Goal: Transaction & Acquisition: Book appointment/travel/reservation

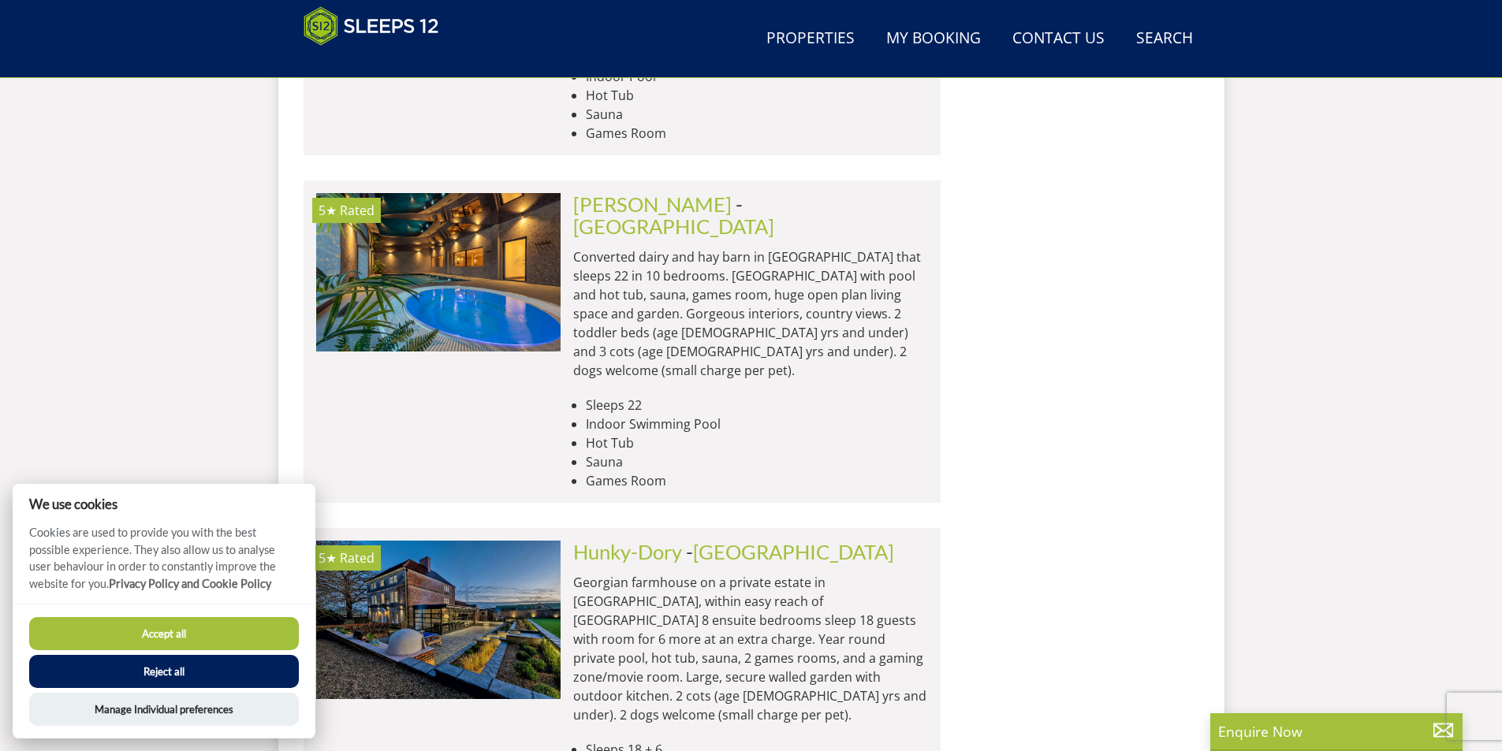
scroll to position [3720, 0]
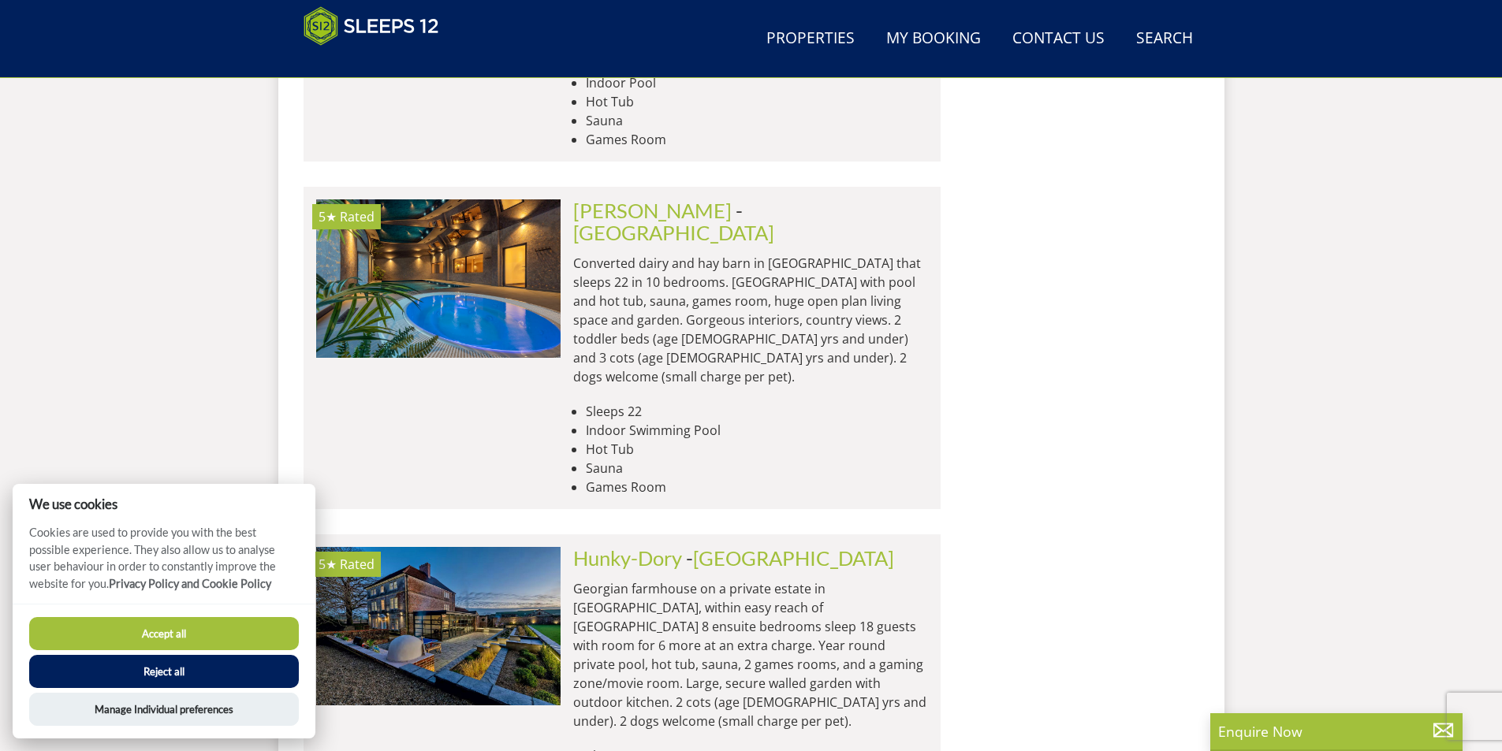
click at [125, 629] on button "Accept all" at bounding box center [164, 633] width 270 height 33
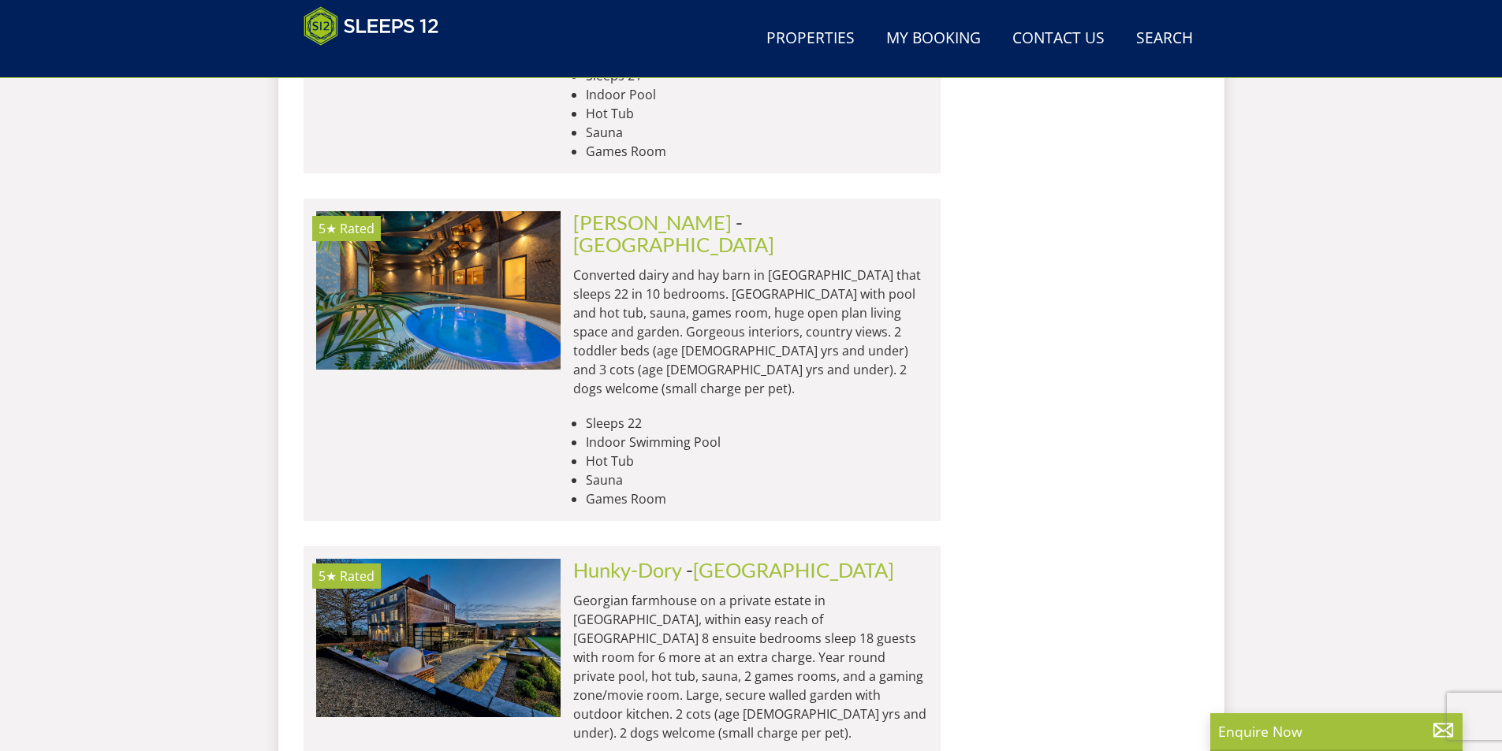
scroll to position [3326, 0]
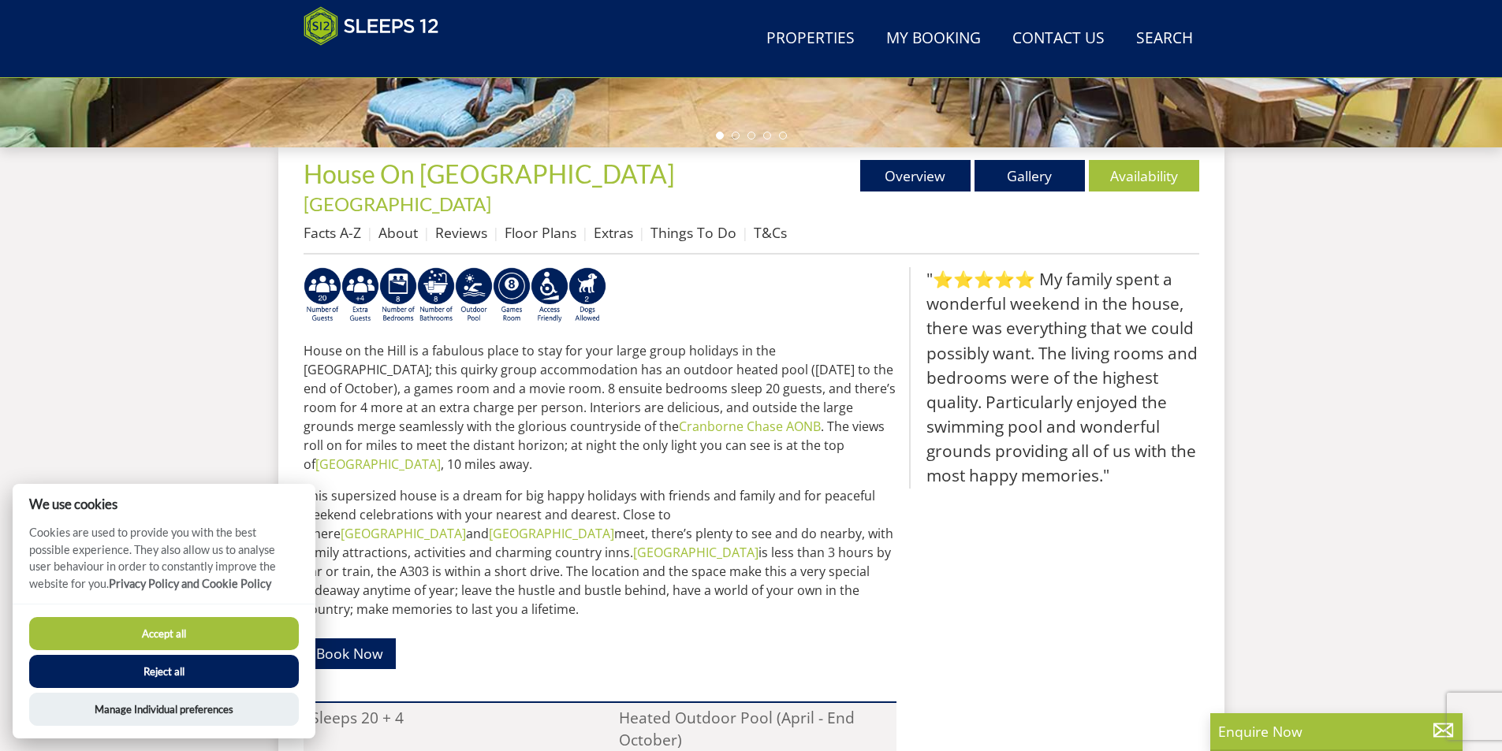
scroll to position [345, 0]
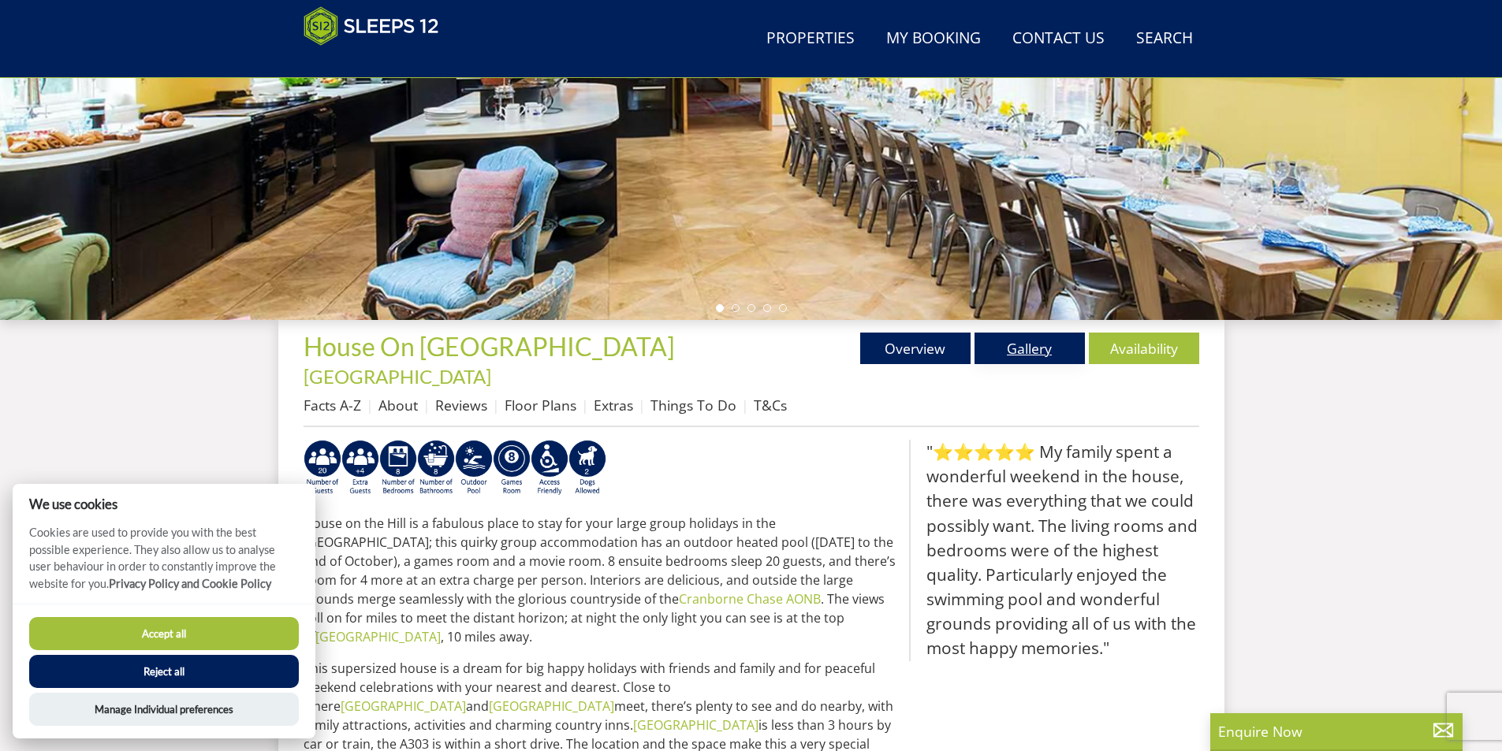
click at [1006, 349] on link "Gallery" at bounding box center [1029, 349] width 110 height 32
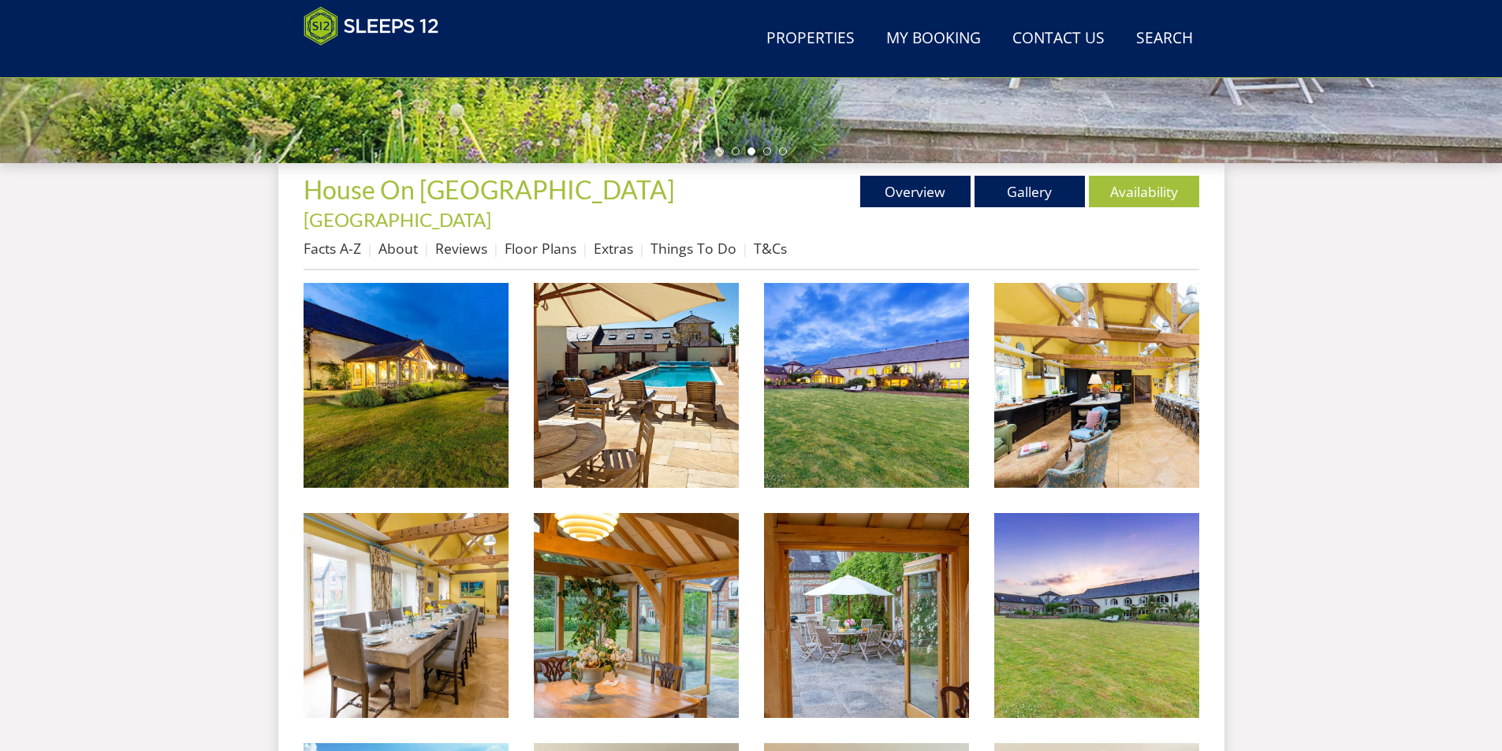
scroll to position [428, 0]
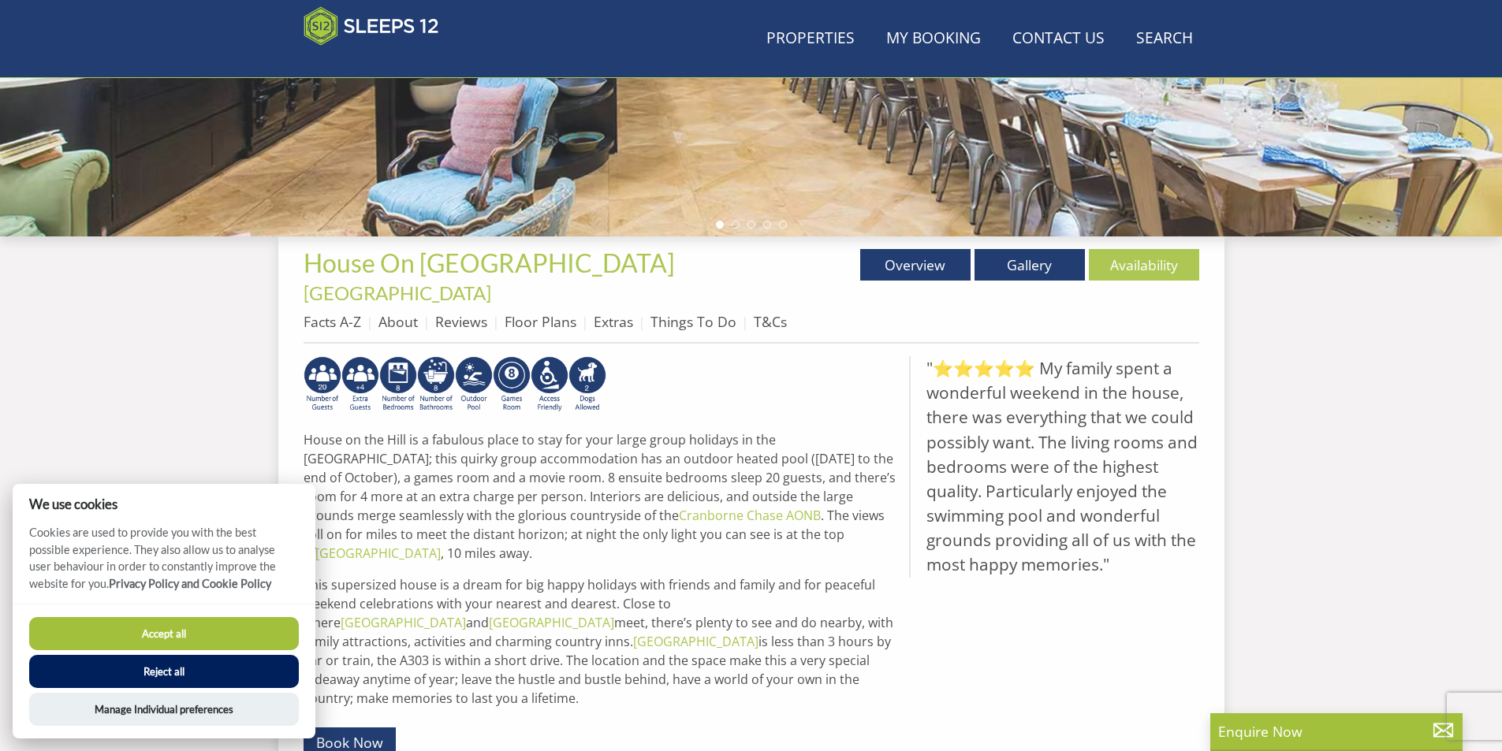
scroll to position [345, 0]
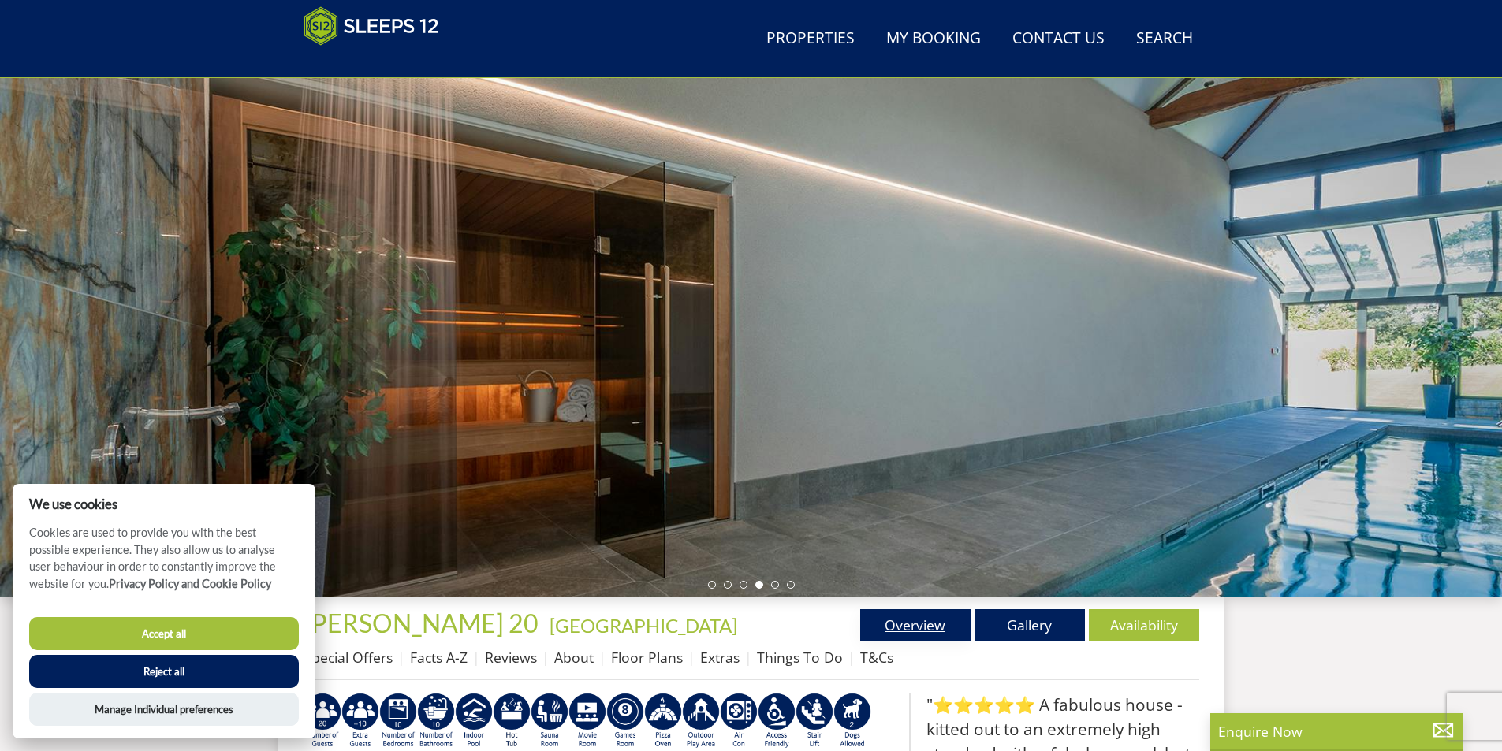
scroll to position [95, 0]
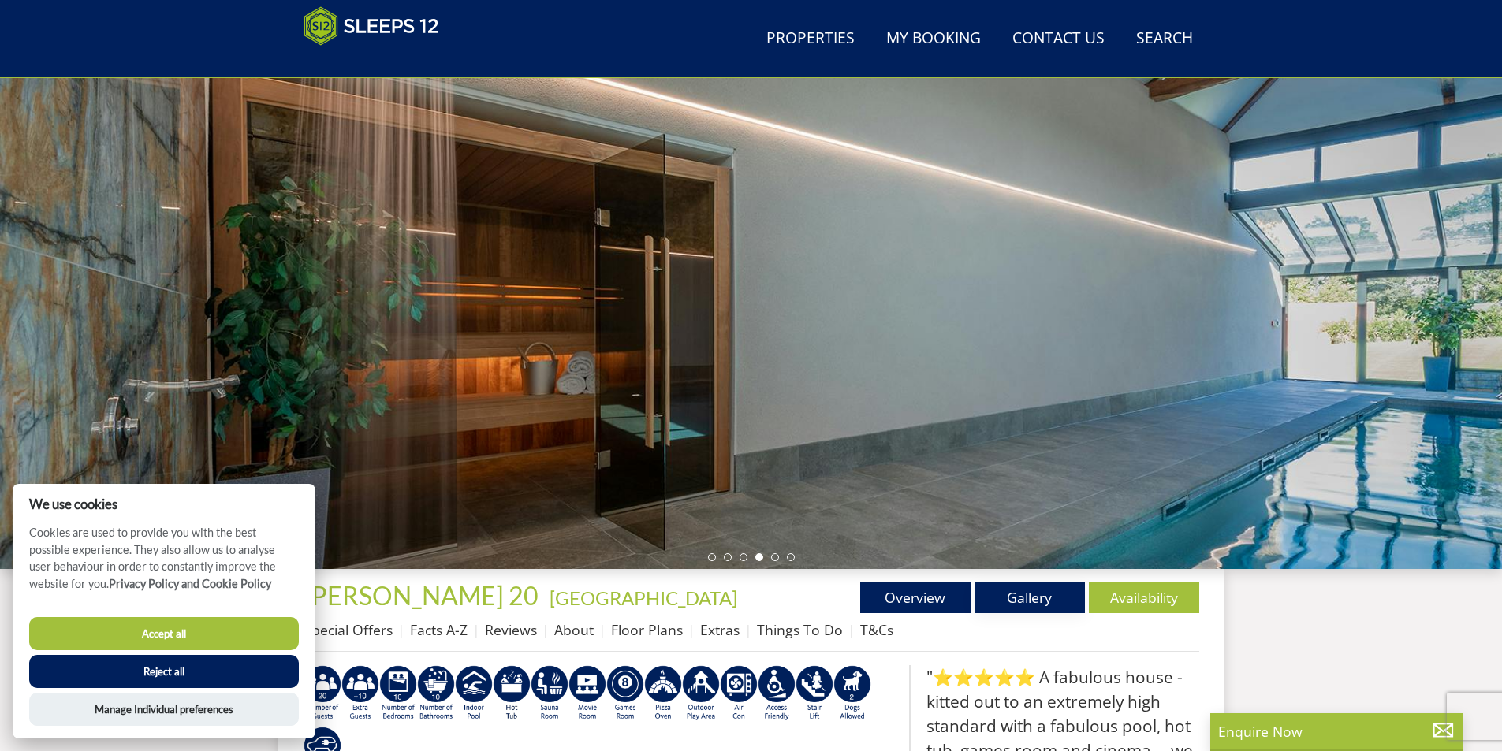
click at [1009, 594] on link "Gallery" at bounding box center [1029, 598] width 110 height 32
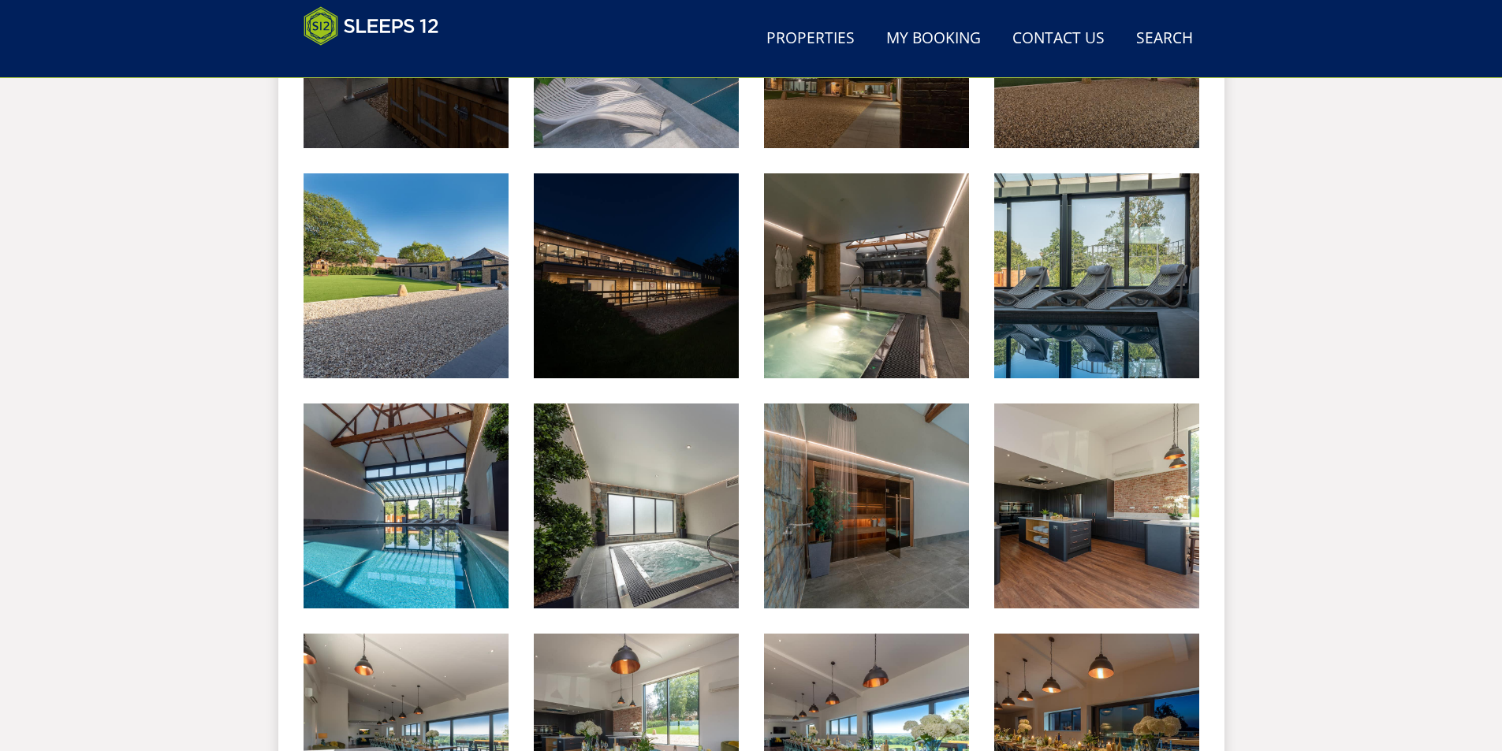
scroll to position [1291, 0]
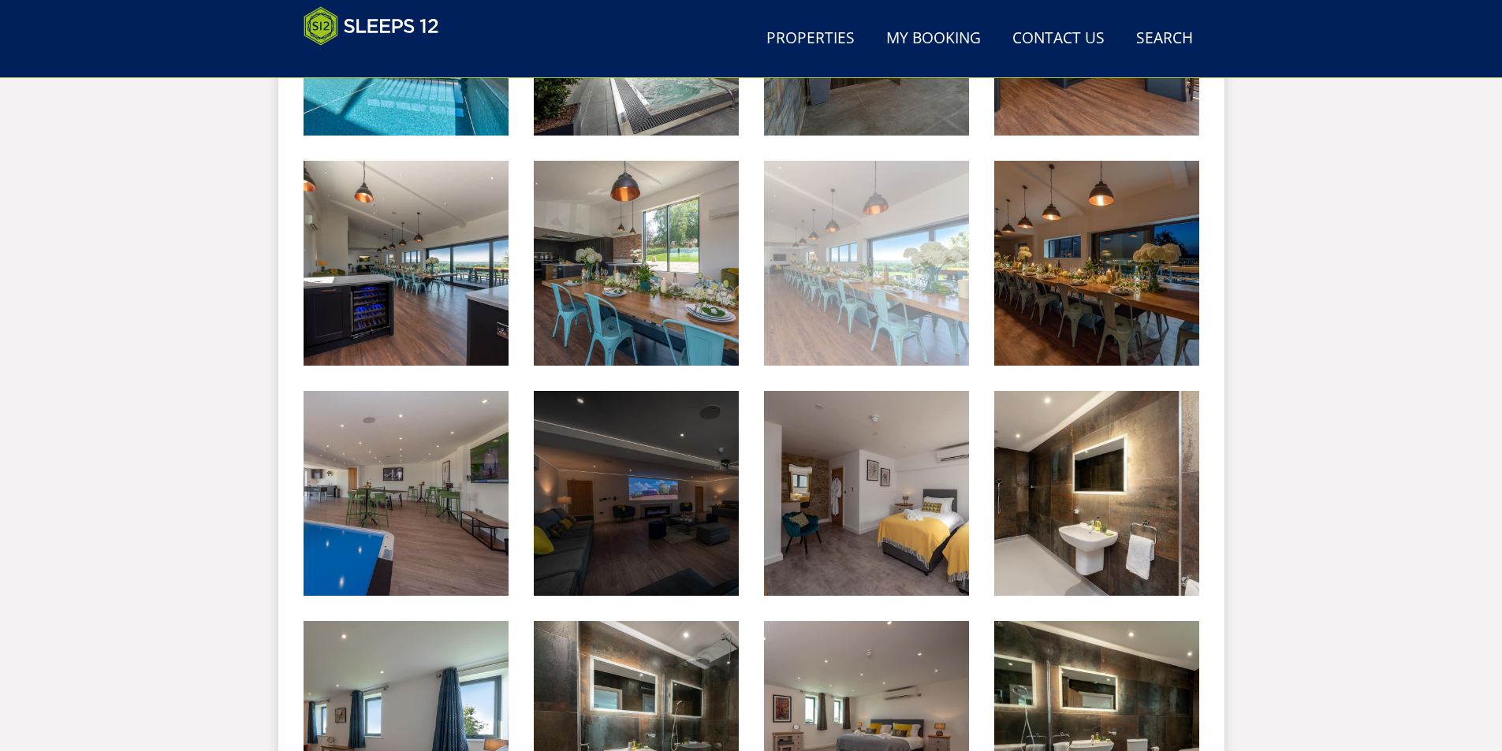
click at [814, 270] on img at bounding box center [866, 263] width 205 height 205
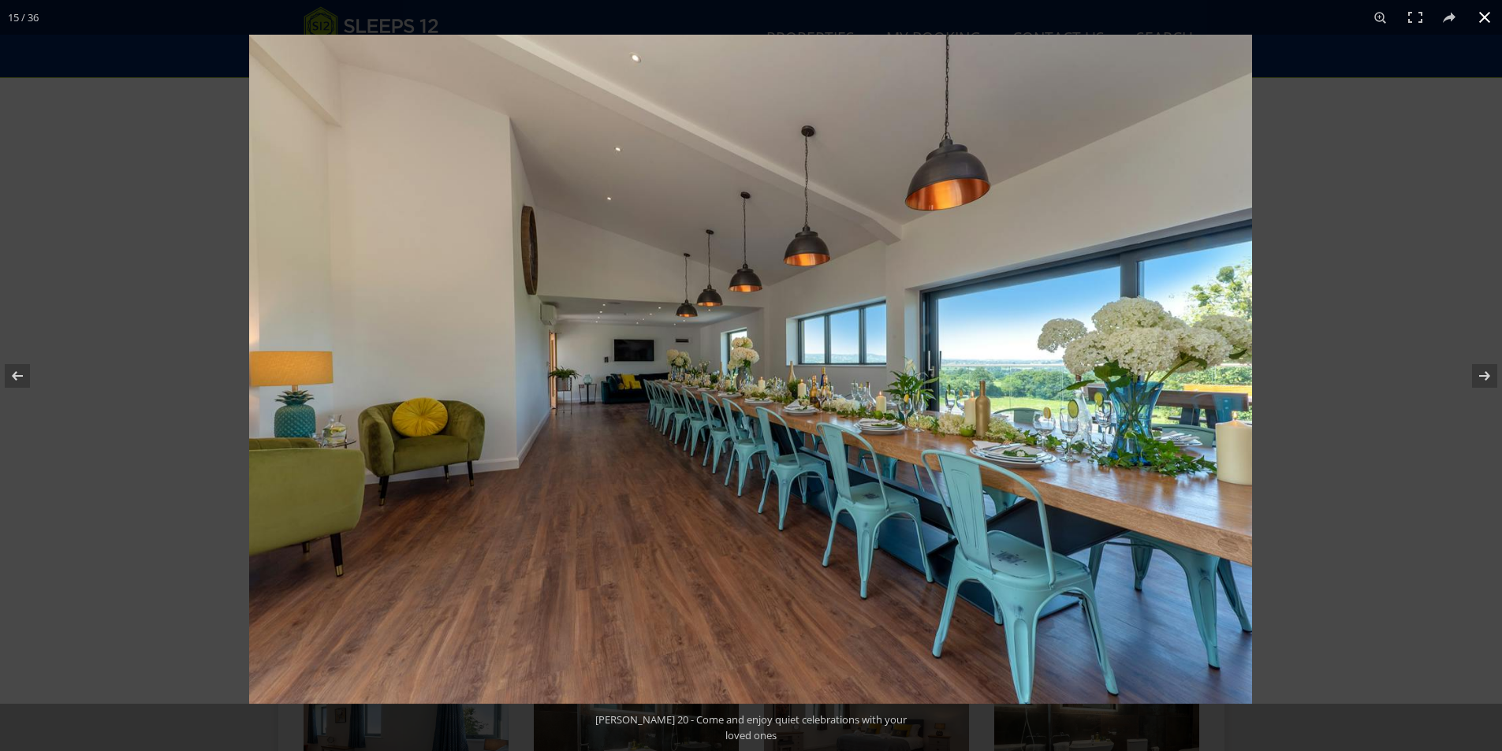
click at [110, 466] on div at bounding box center [751, 375] width 1502 height 751
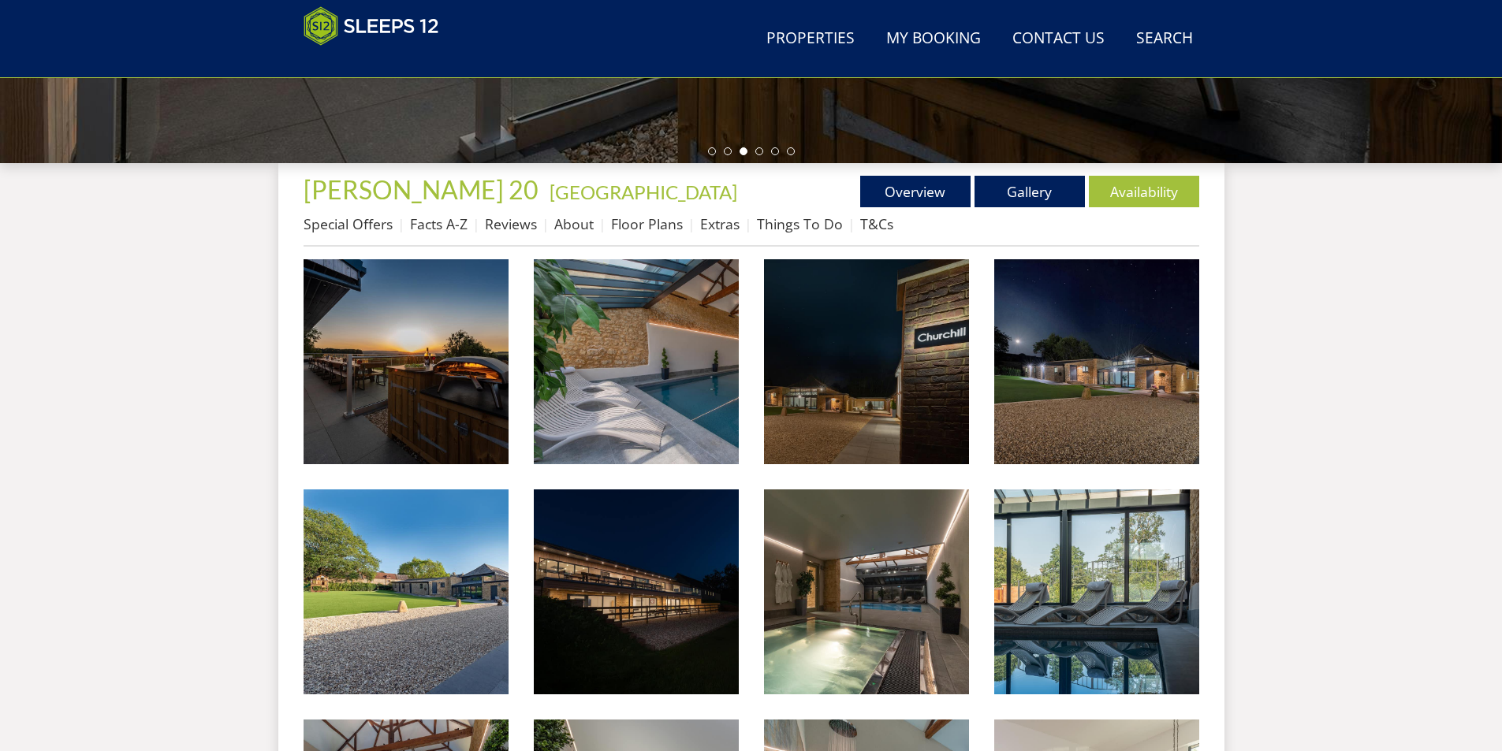
scroll to position [423, 0]
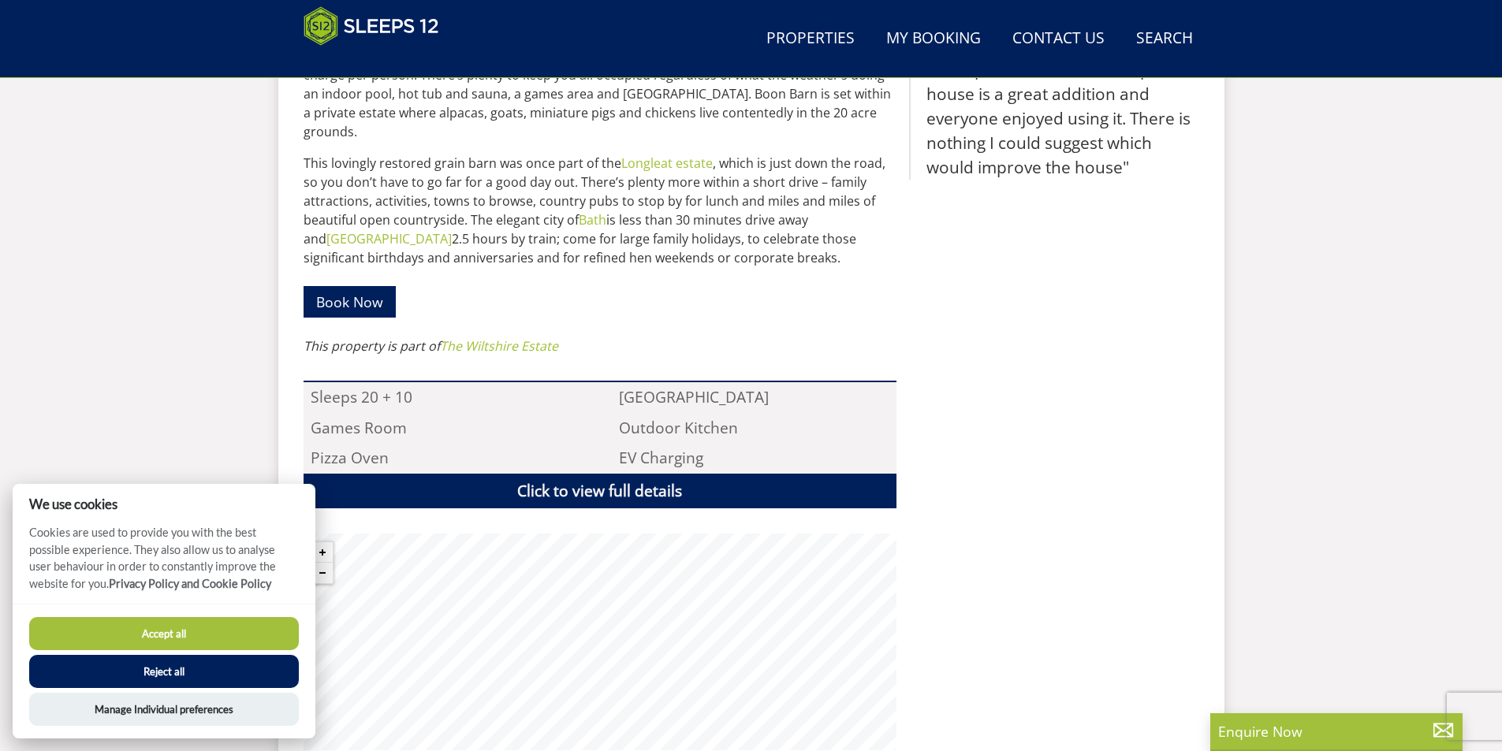
scroll to position [353, 0]
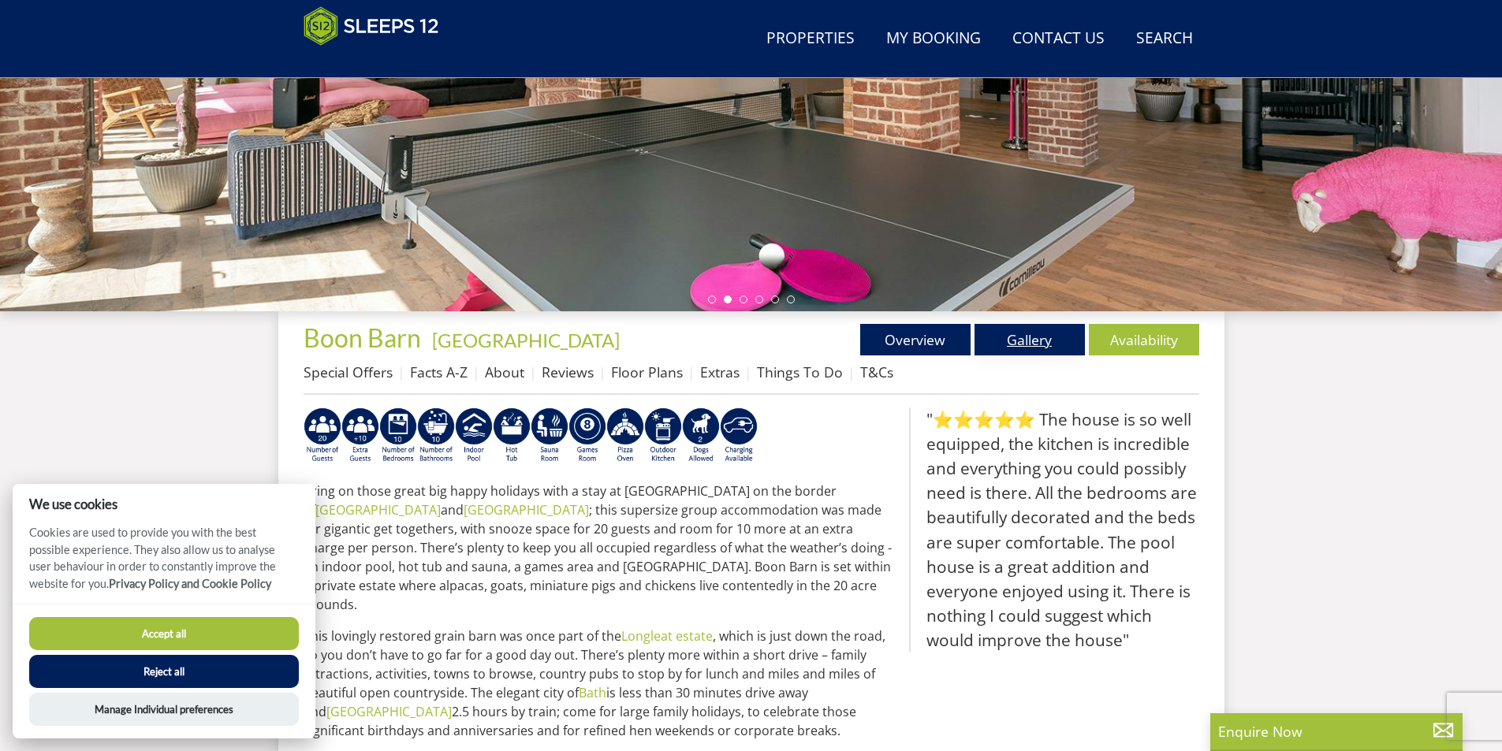
click at [1071, 339] on link "Gallery" at bounding box center [1029, 340] width 110 height 32
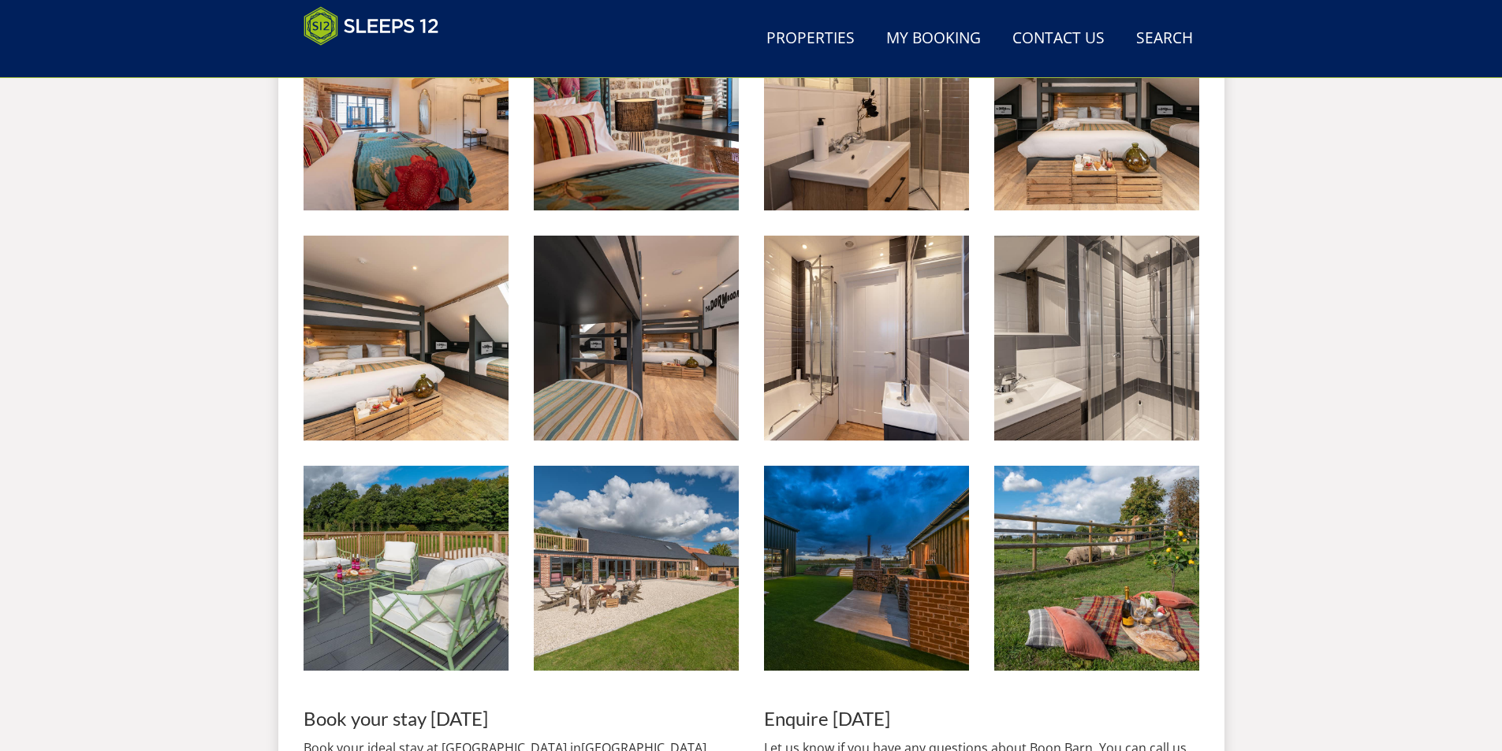
scroll to position [3030, 0]
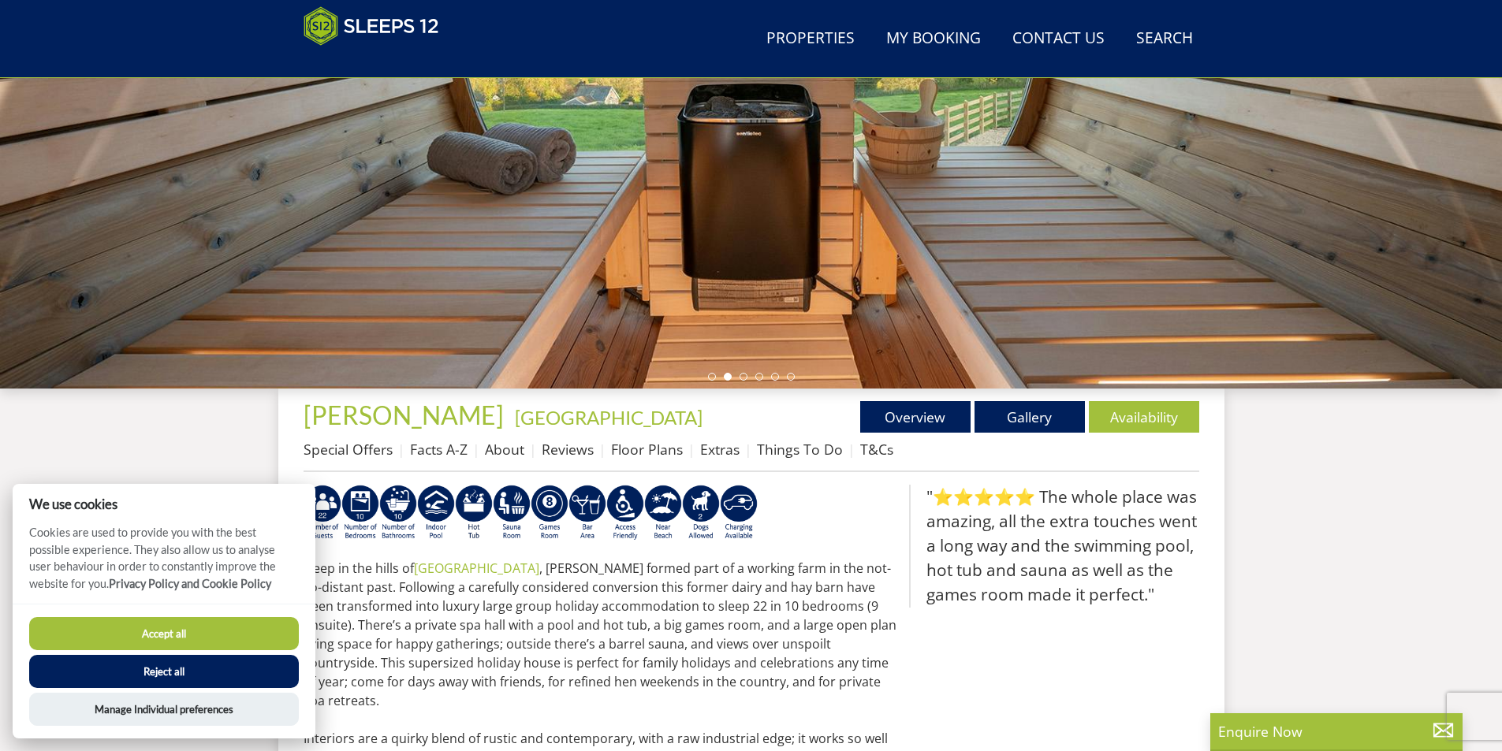
scroll to position [330, 0]
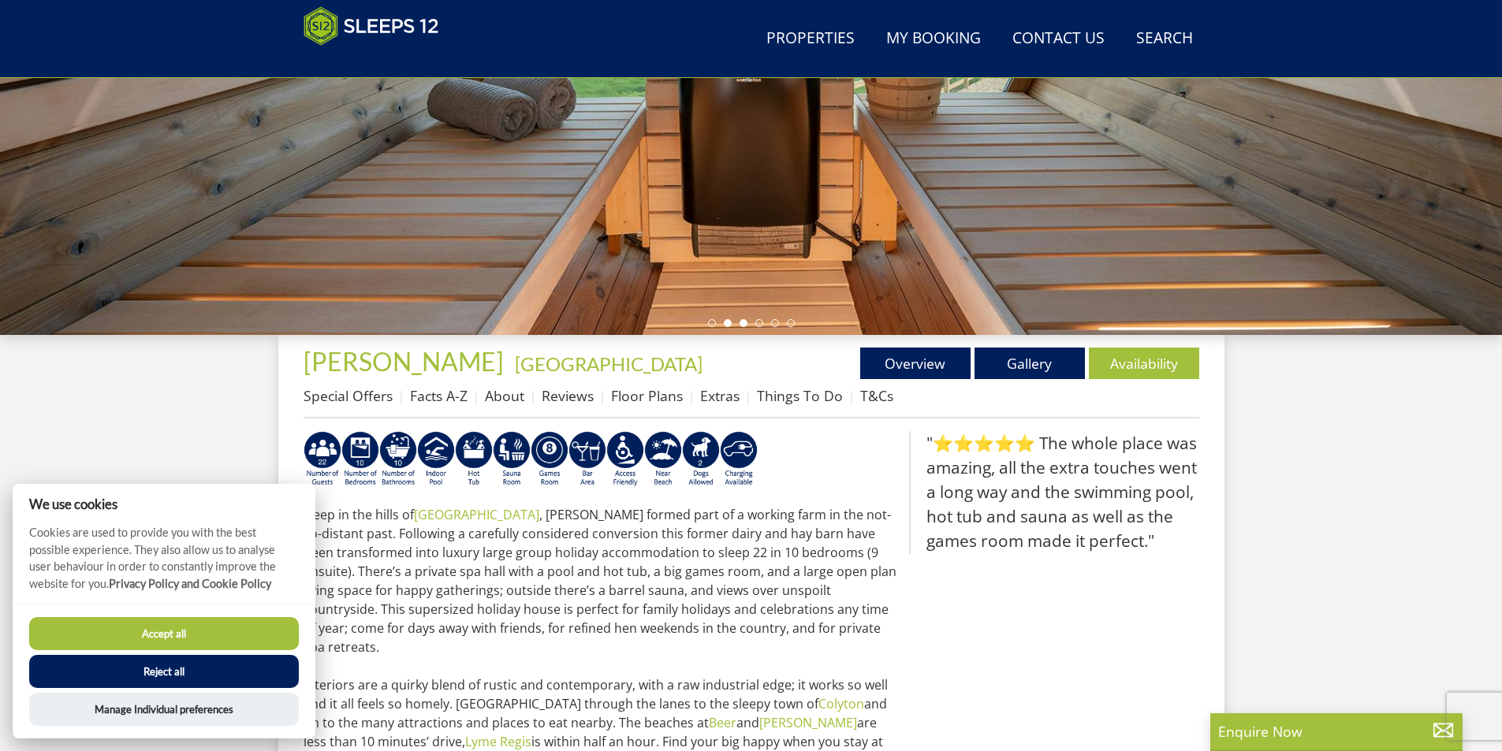
click at [746, 325] on li at bounding box center [744, 323] width 8 height 8
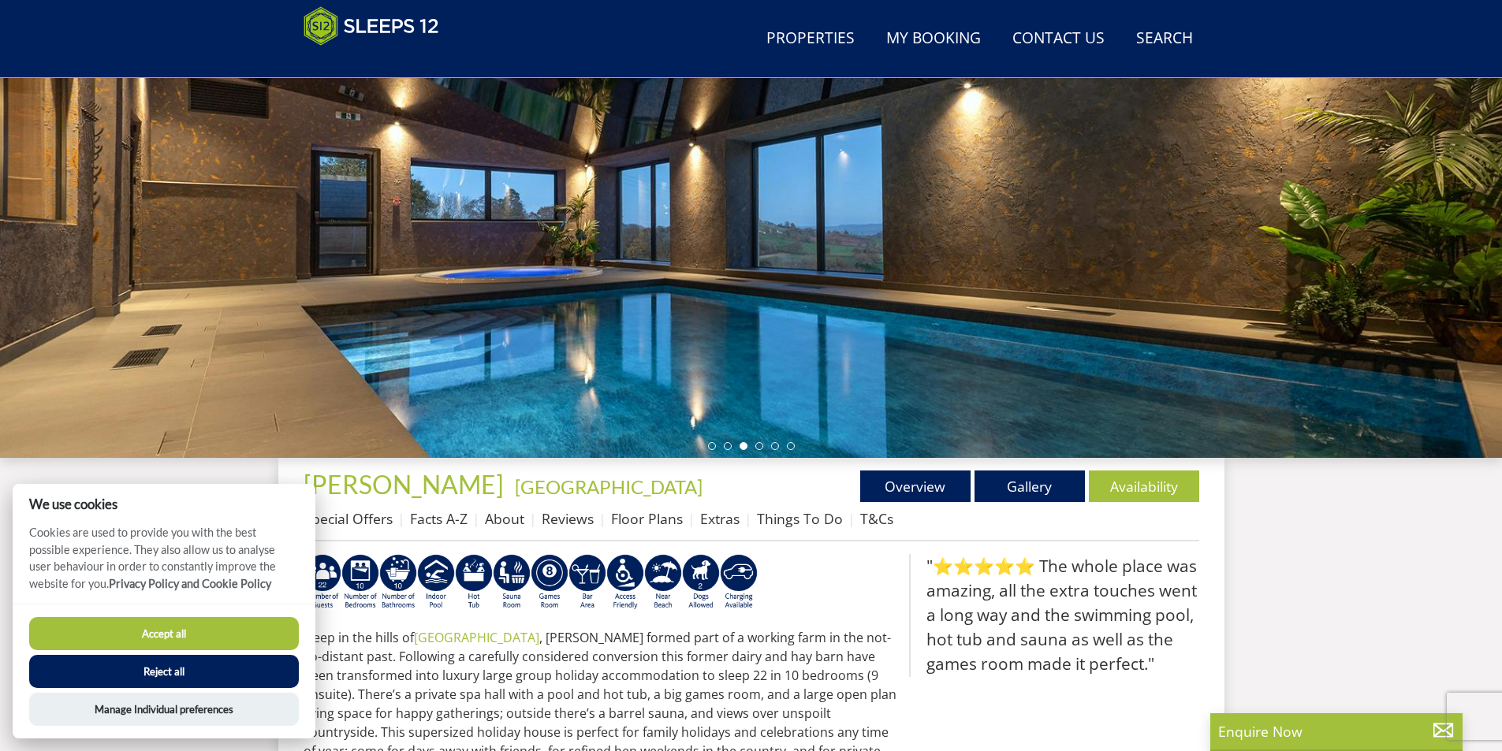
scroll to position [14, 0]
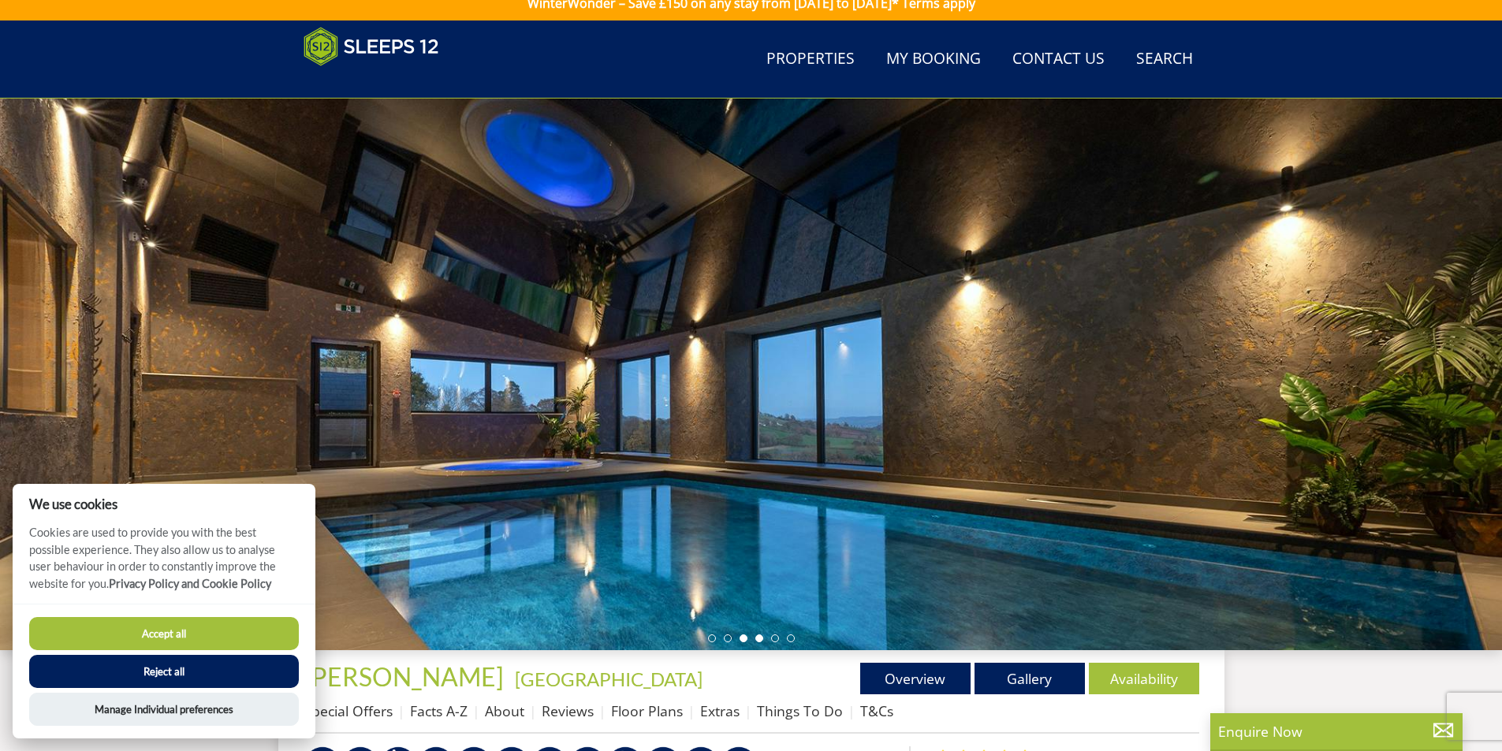
click at [758, 636] on li at bounding box center [759, 639] width 8 height 8
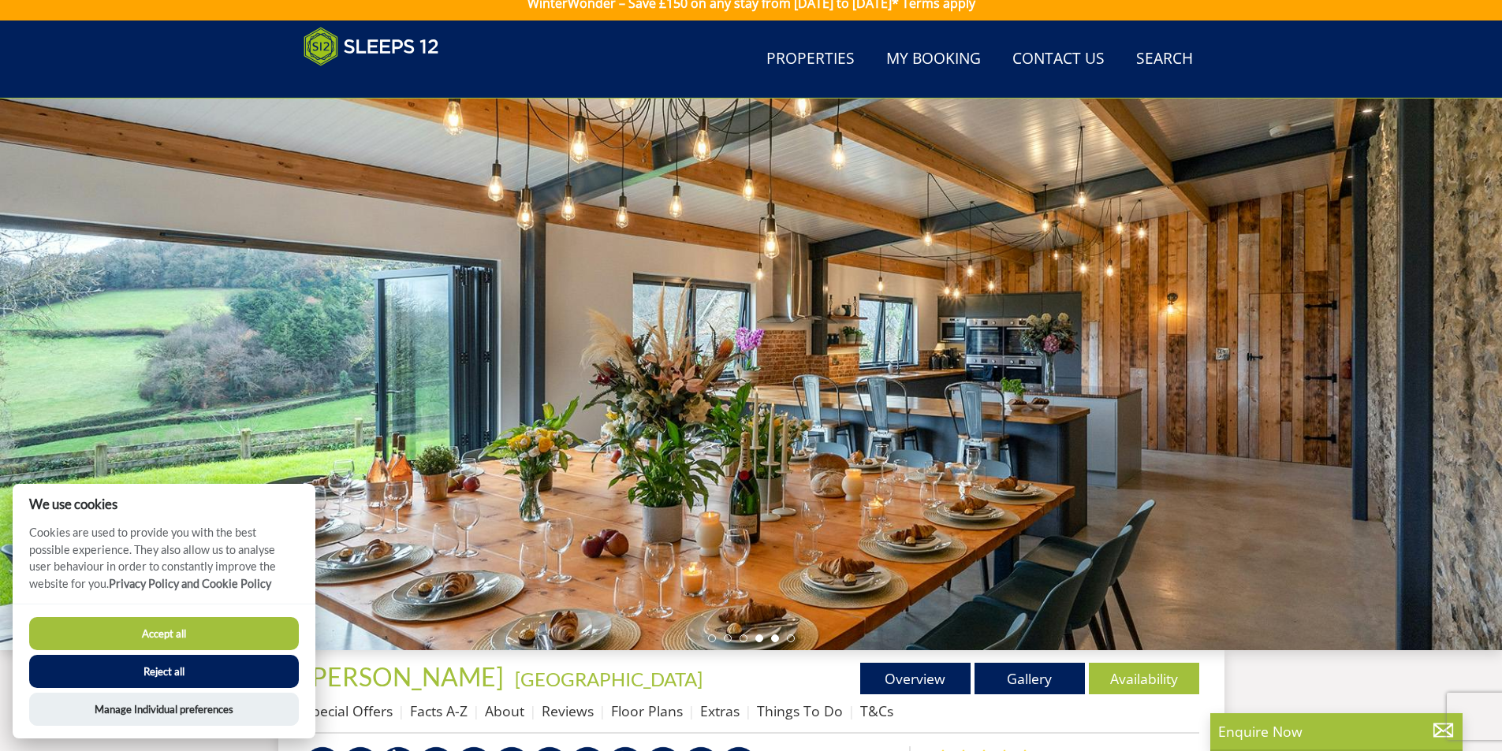
click at [773, 637] on li at bounding box center [775, 639] width 8 height 8
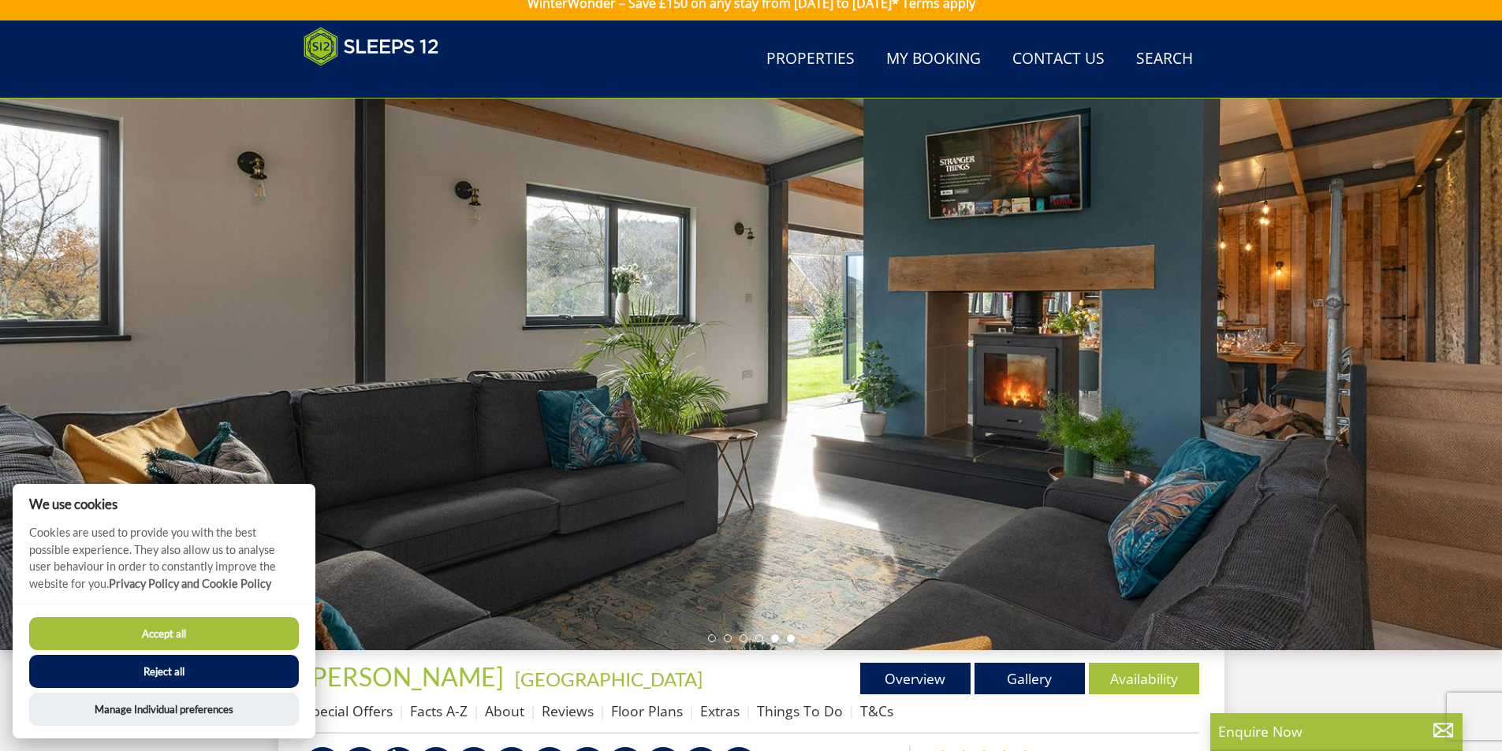
click at [793, 639] on li at bounding box center [791, 639] width 8 height 8
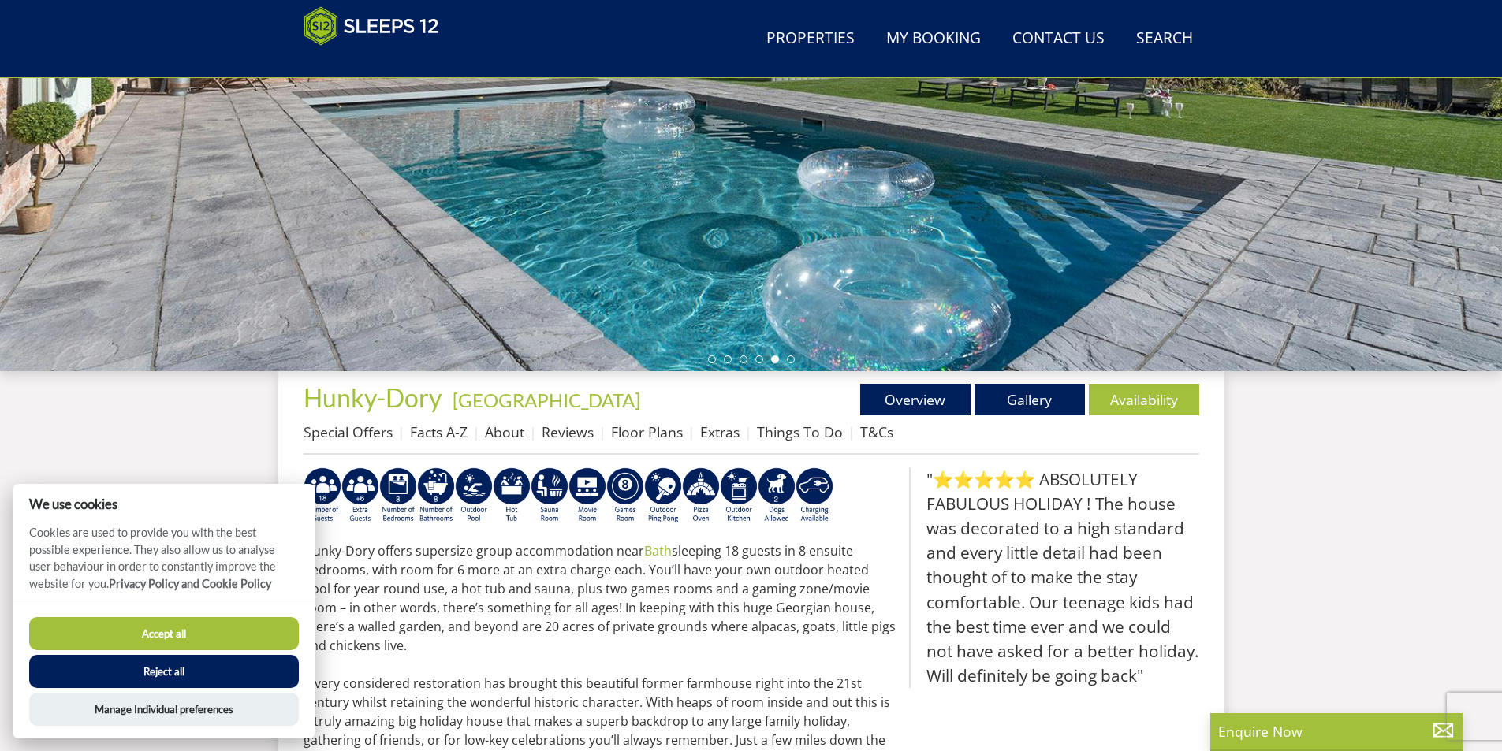
scroll to position [330, 0]
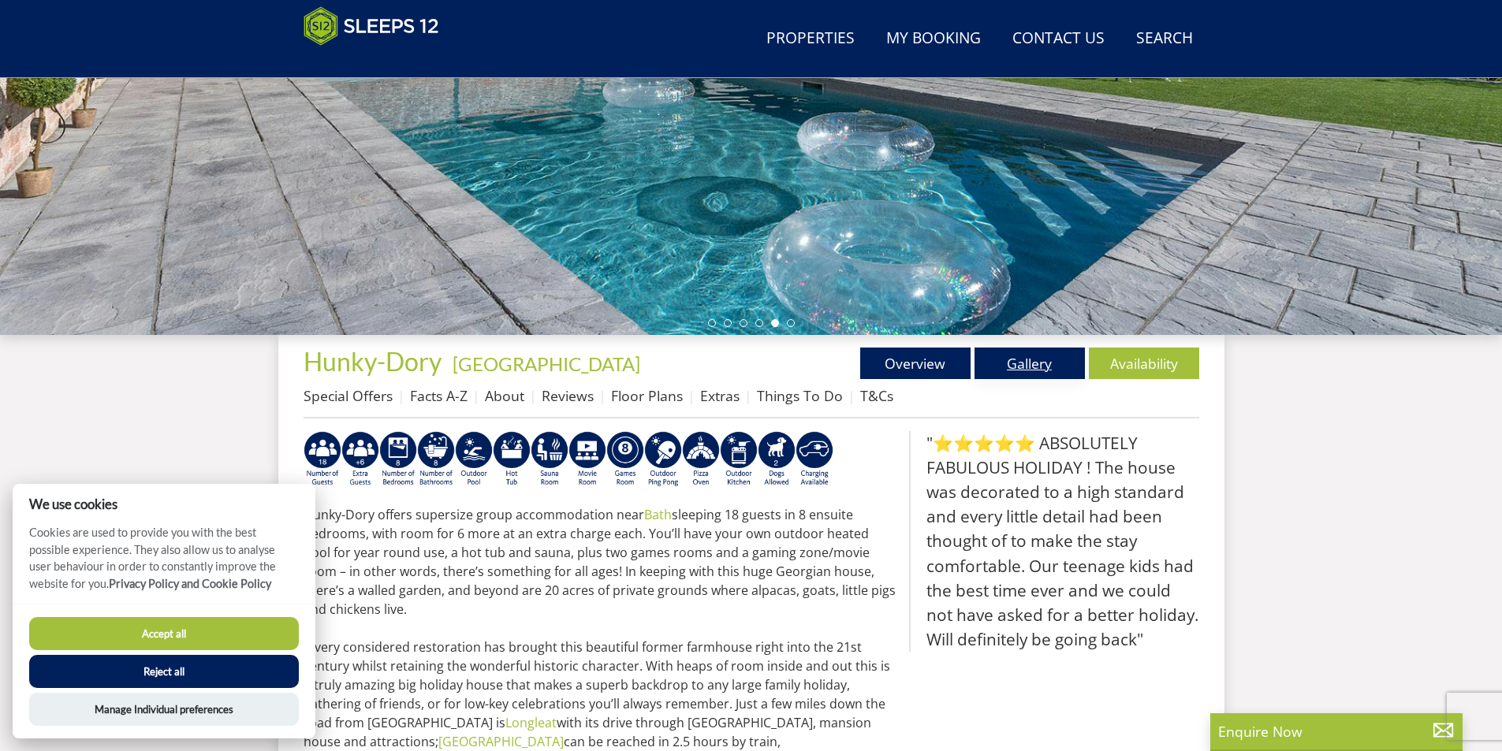
click at [1002, 363] on link "Gallery" at bounding box center [1029, 364] width 110 height 32
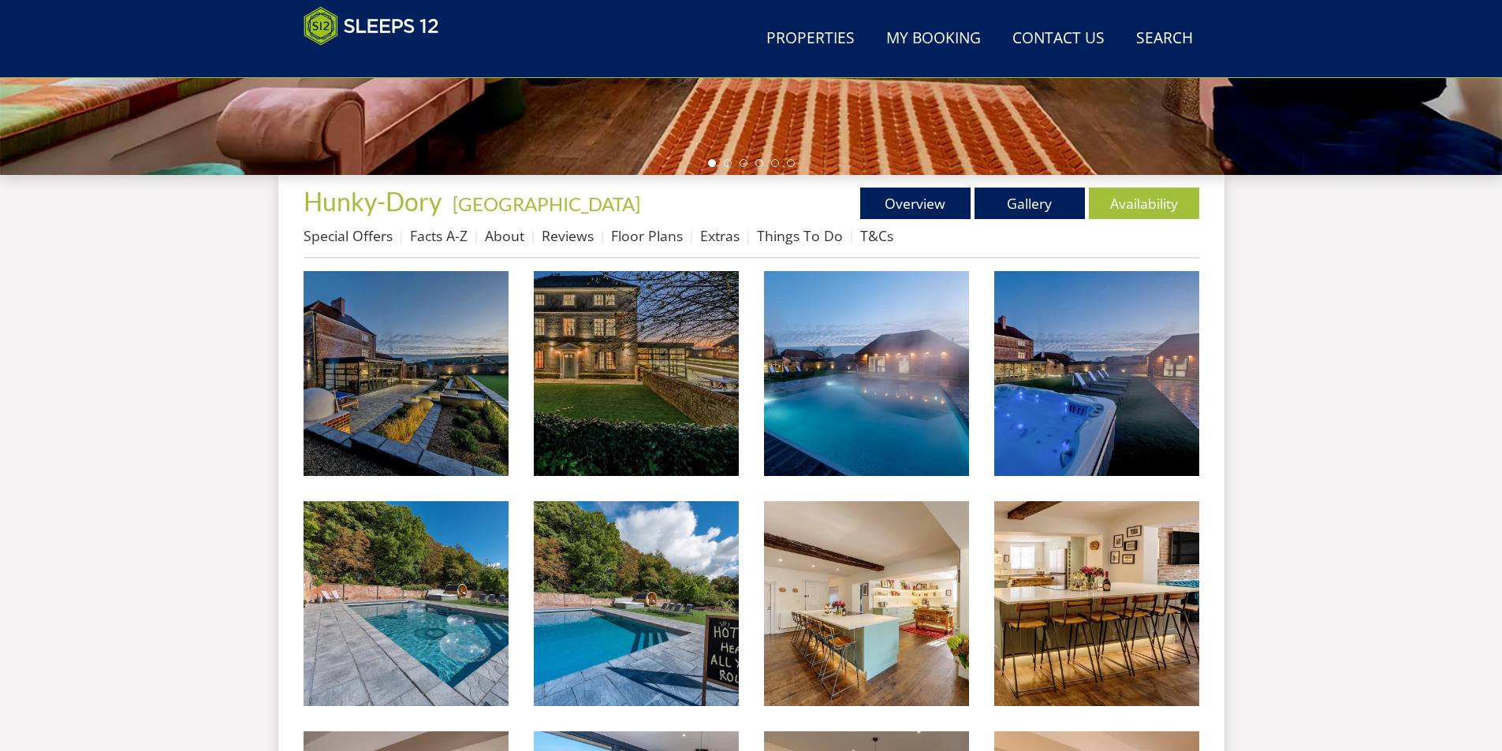
scroll to position [527, 0]
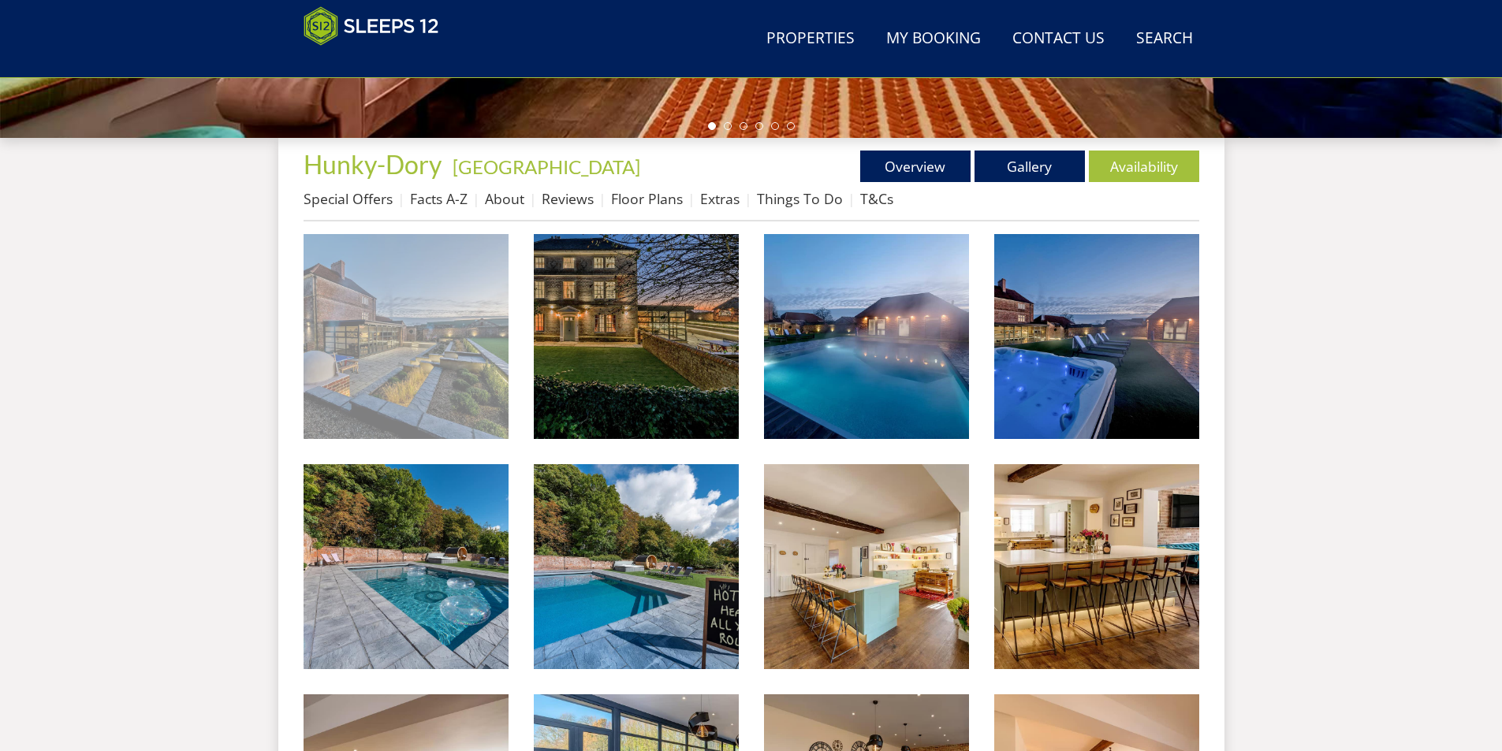
click at [477, 367] on img at bounding box center [406, 336] width 205 height 205
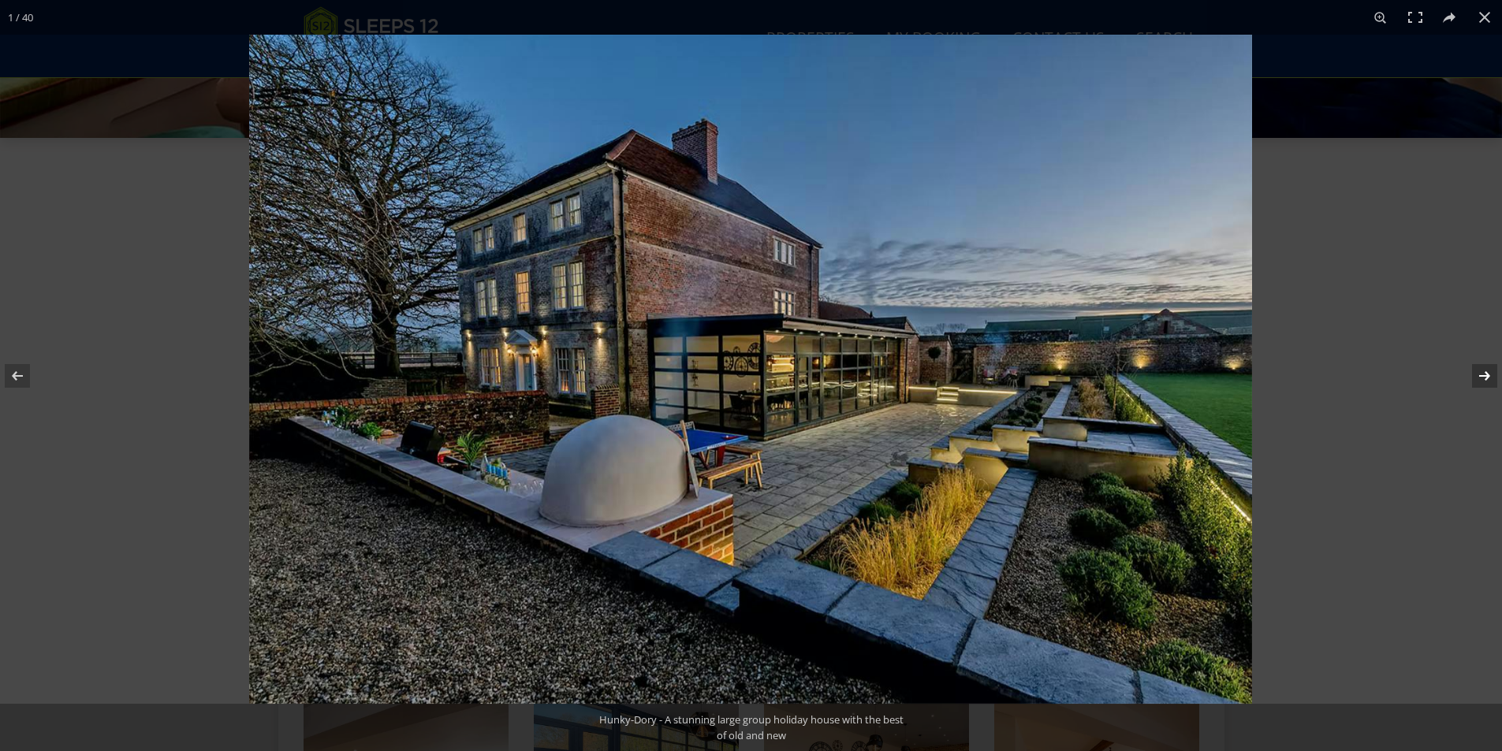
click at [1481, 381] on button at bounding box center [1474, 376] width 55 height 79
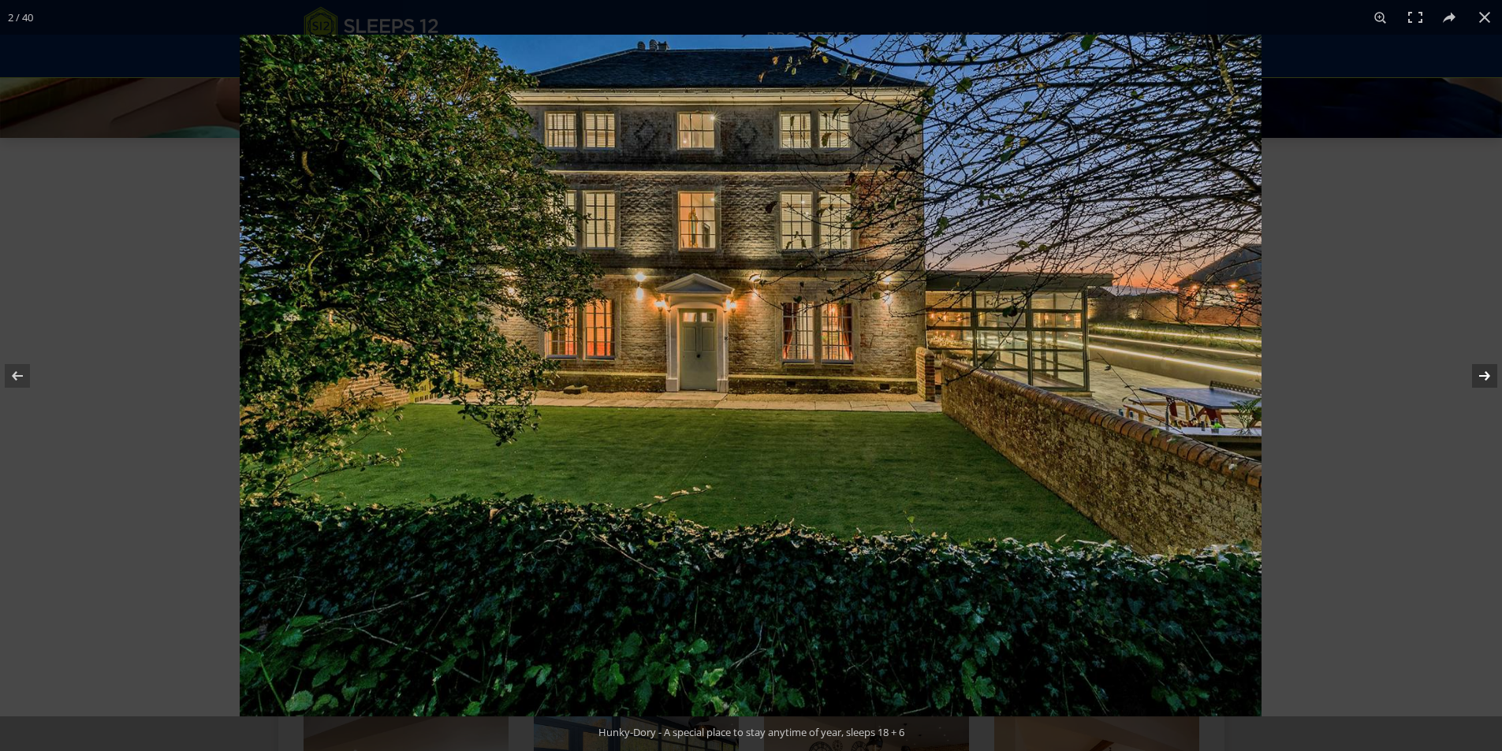
click at [1481, 381] on button at bounding box center [1474, 376] width 55 height 79
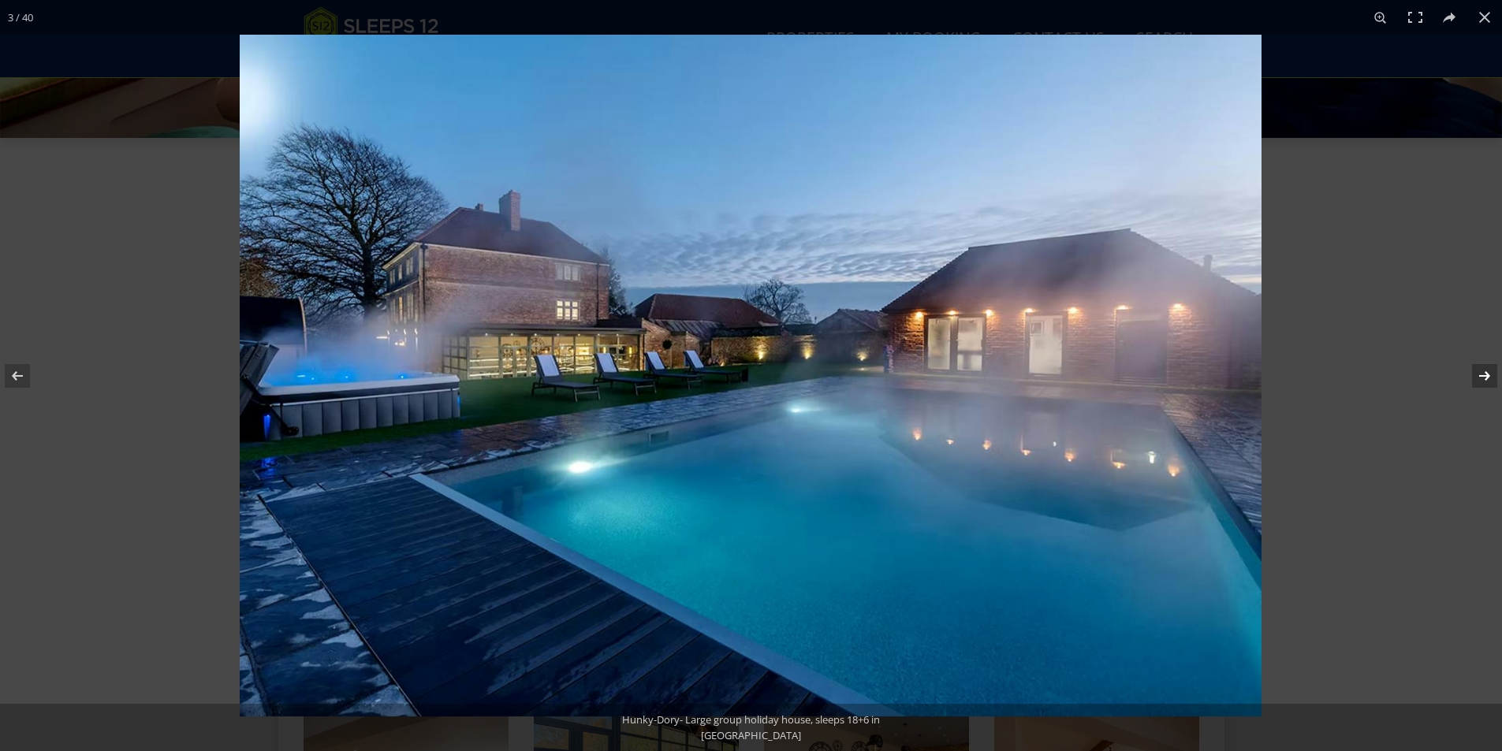
click at [1481, 381] on button at bounding box center [1474, 376] width 55 height 79
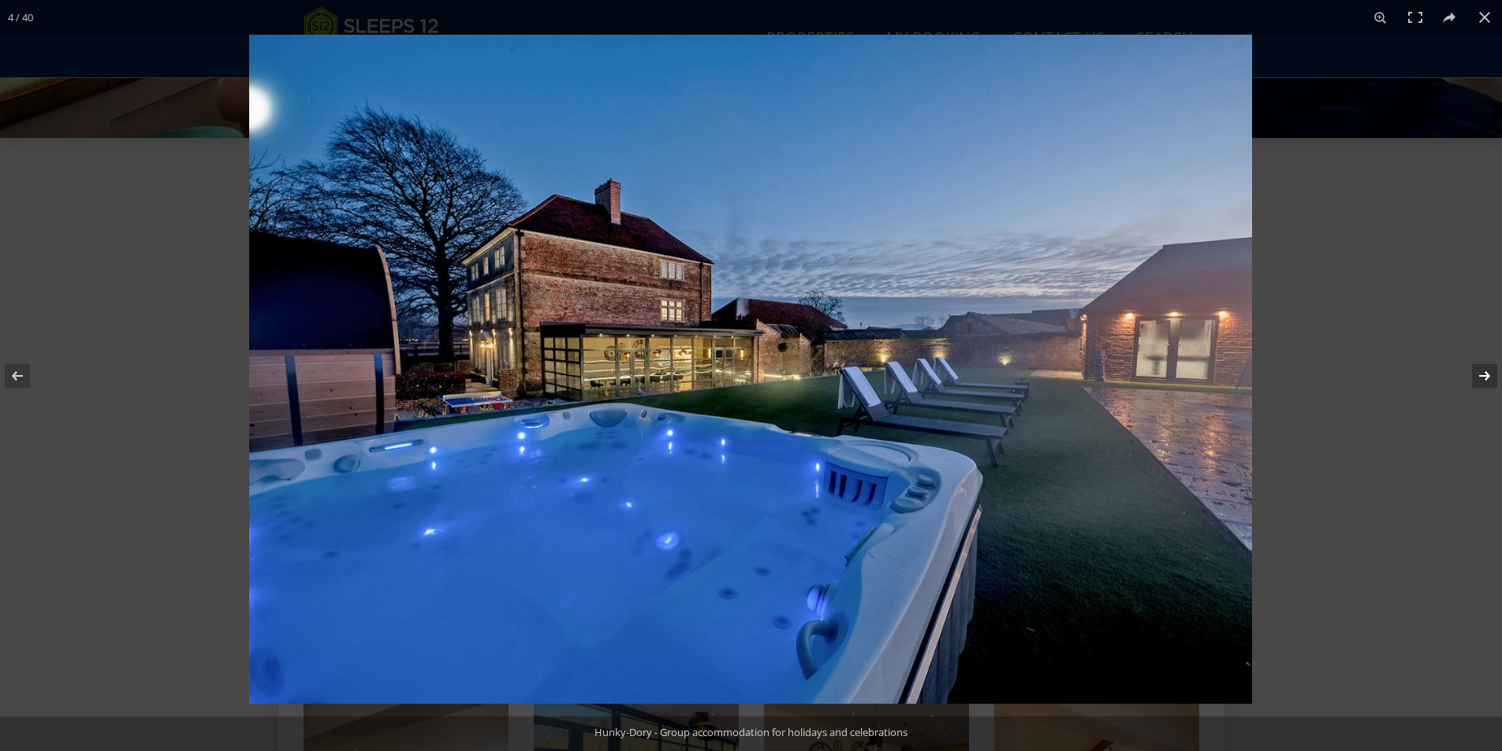
click at [1481, 381] on button at bounding box center [1474, 376] width 55 height 79
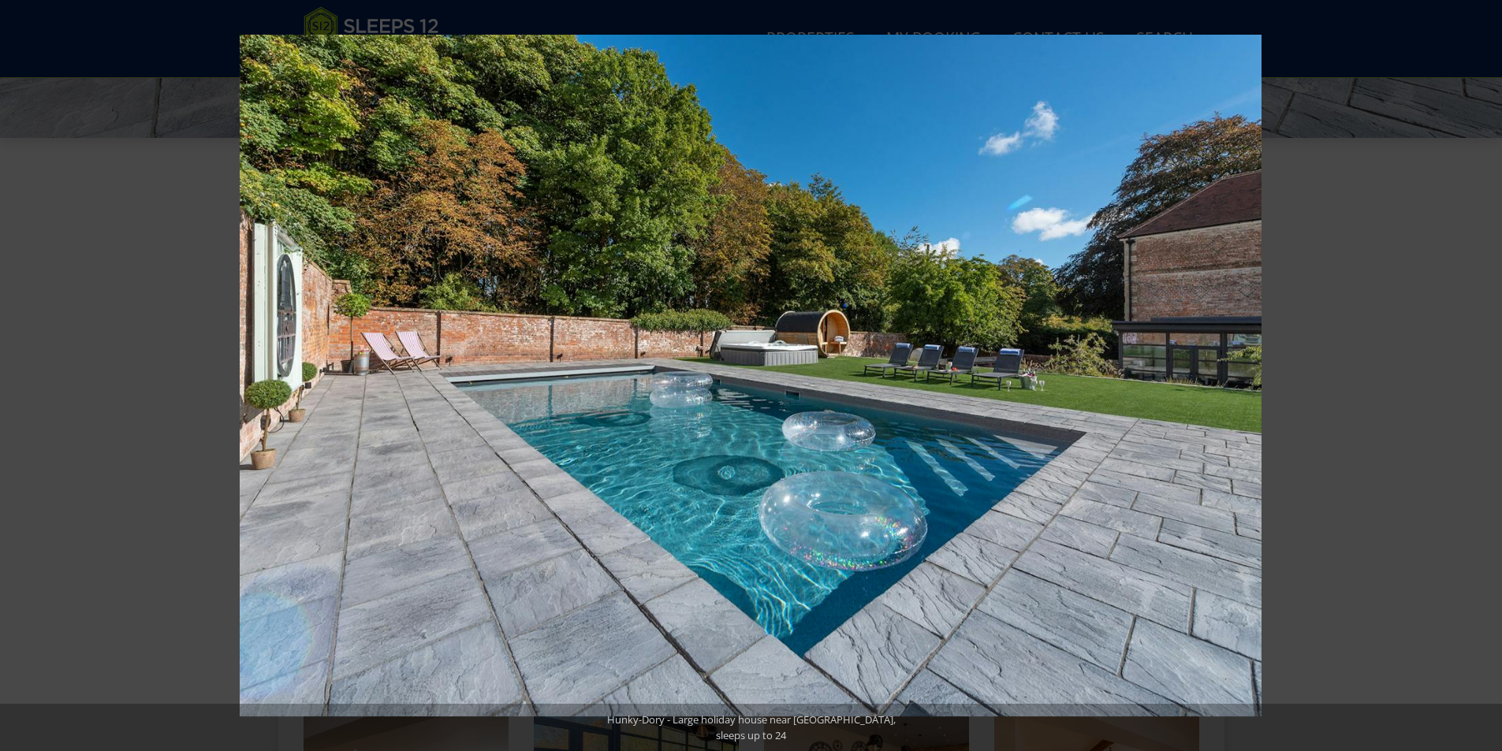
click at [1481, 381] on button at bounding box center [1474, 376] width 55 height 79
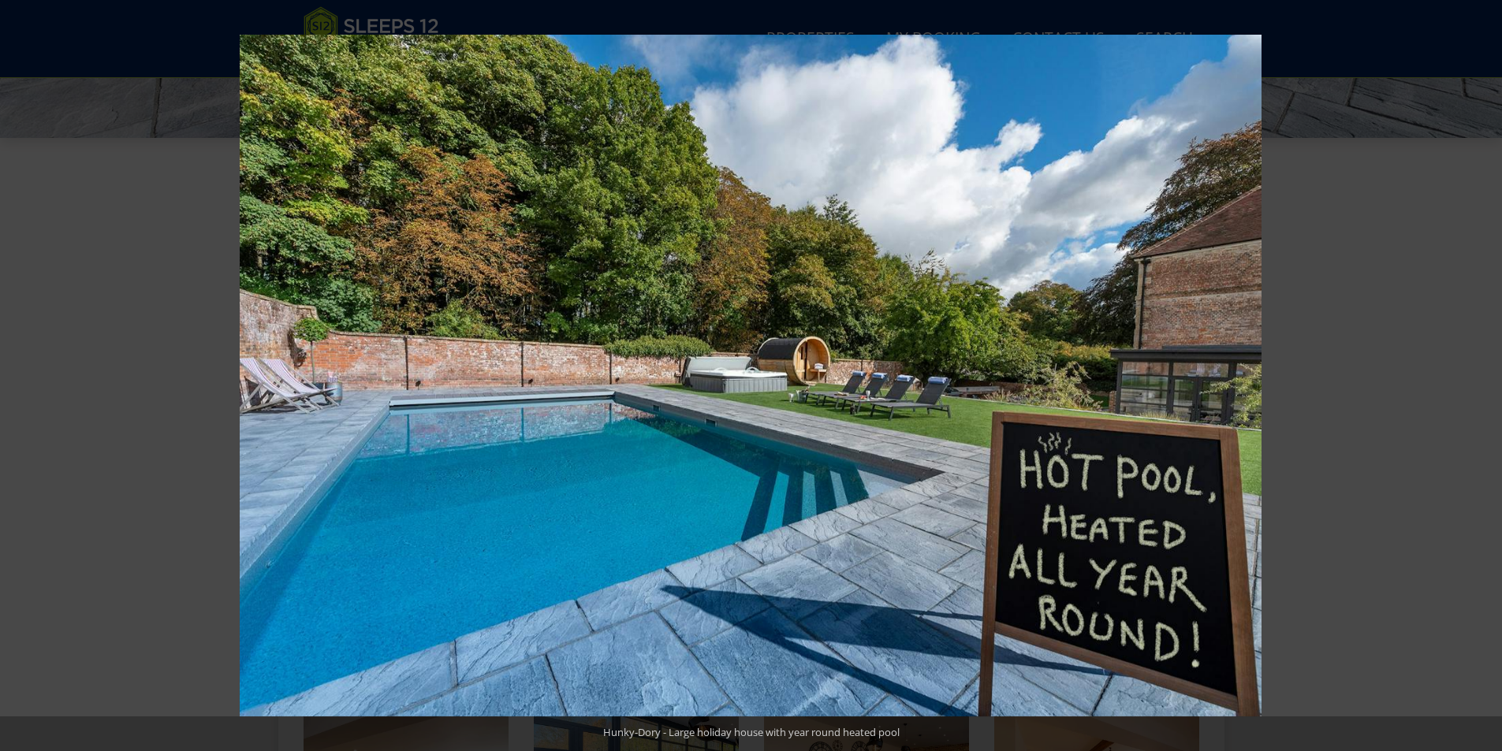
click at [1481, 381] on button at bounding box center [1474, 376] width 55 height 79
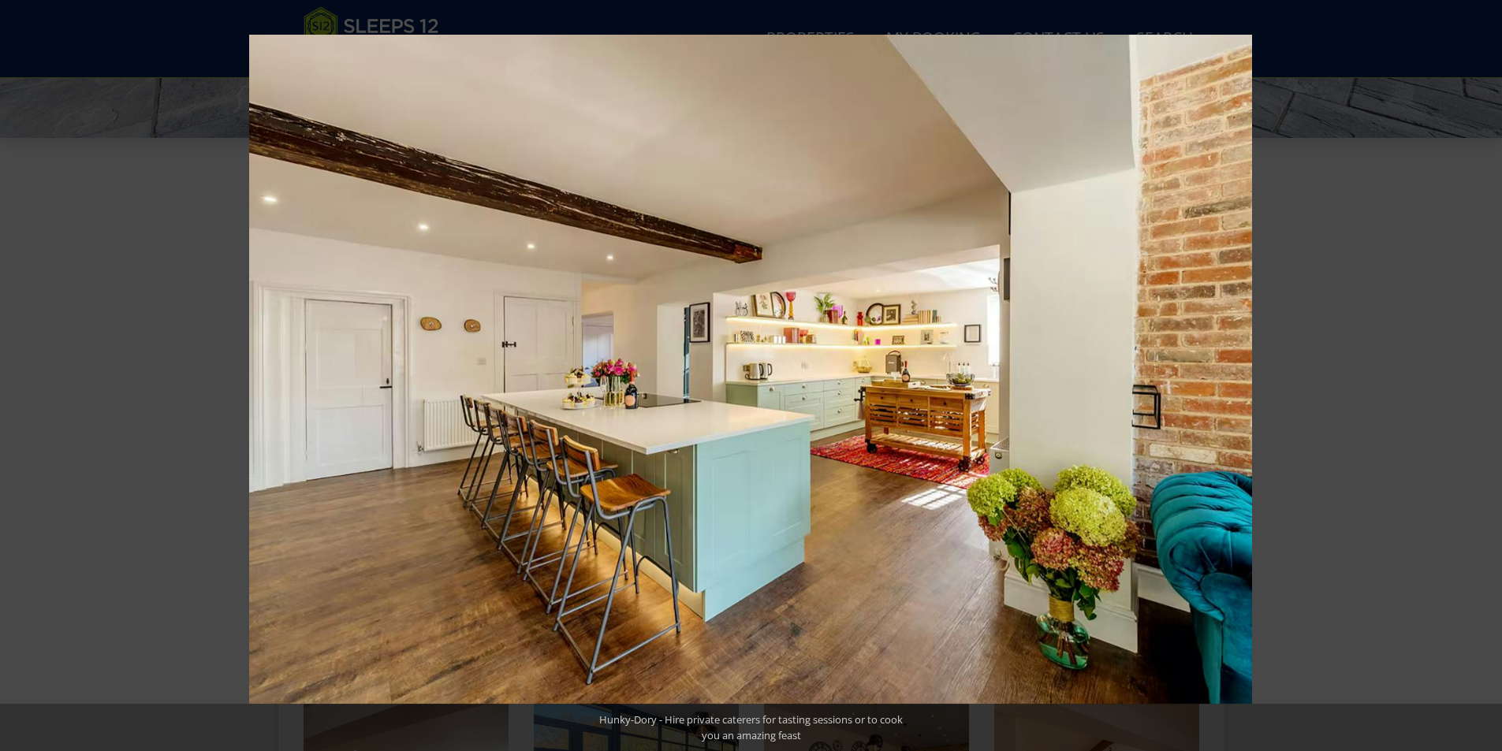
click at [1481, 381] on button at bounding box center [1474, 376] width 55 height 79
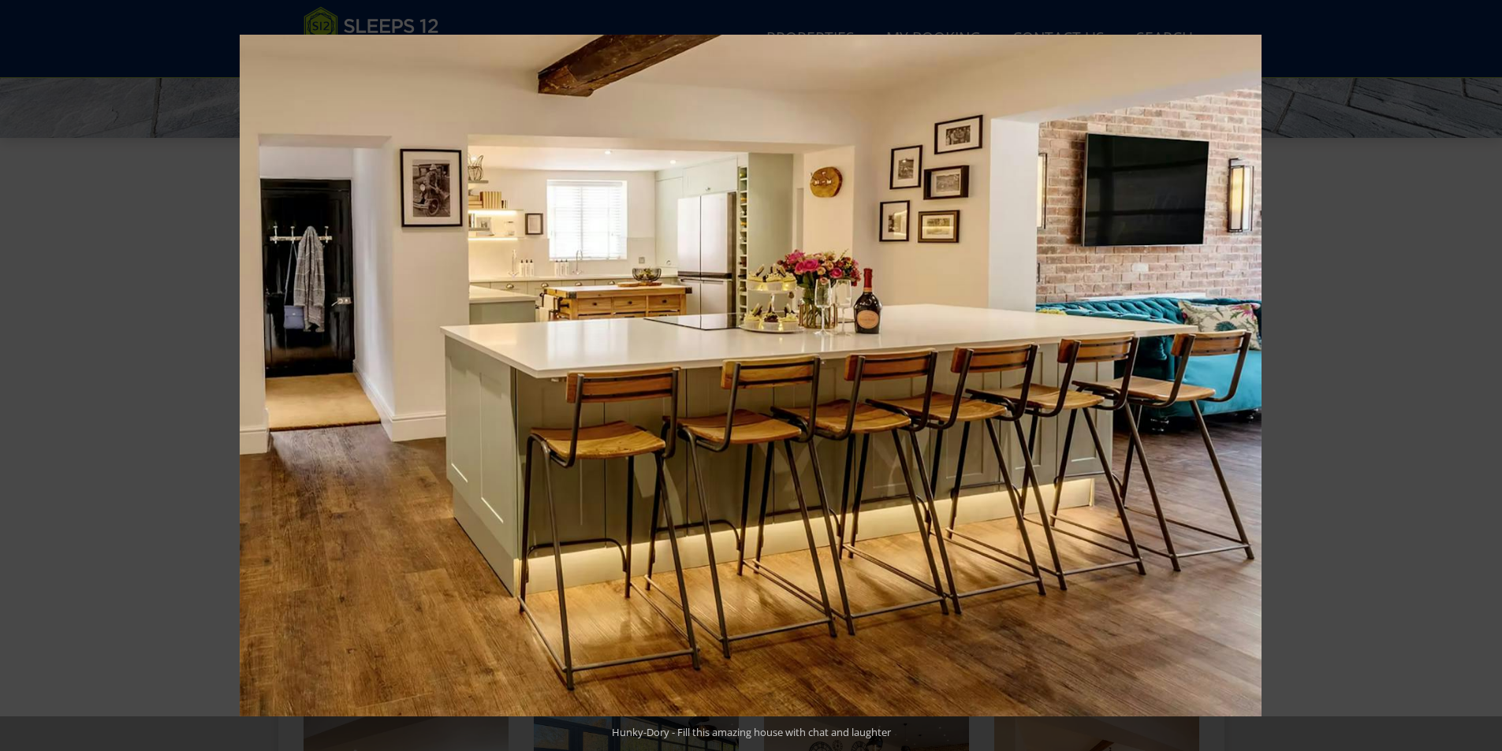
click at [1481, 381] on button at bounding box center [1474, 376] width 55 height 79
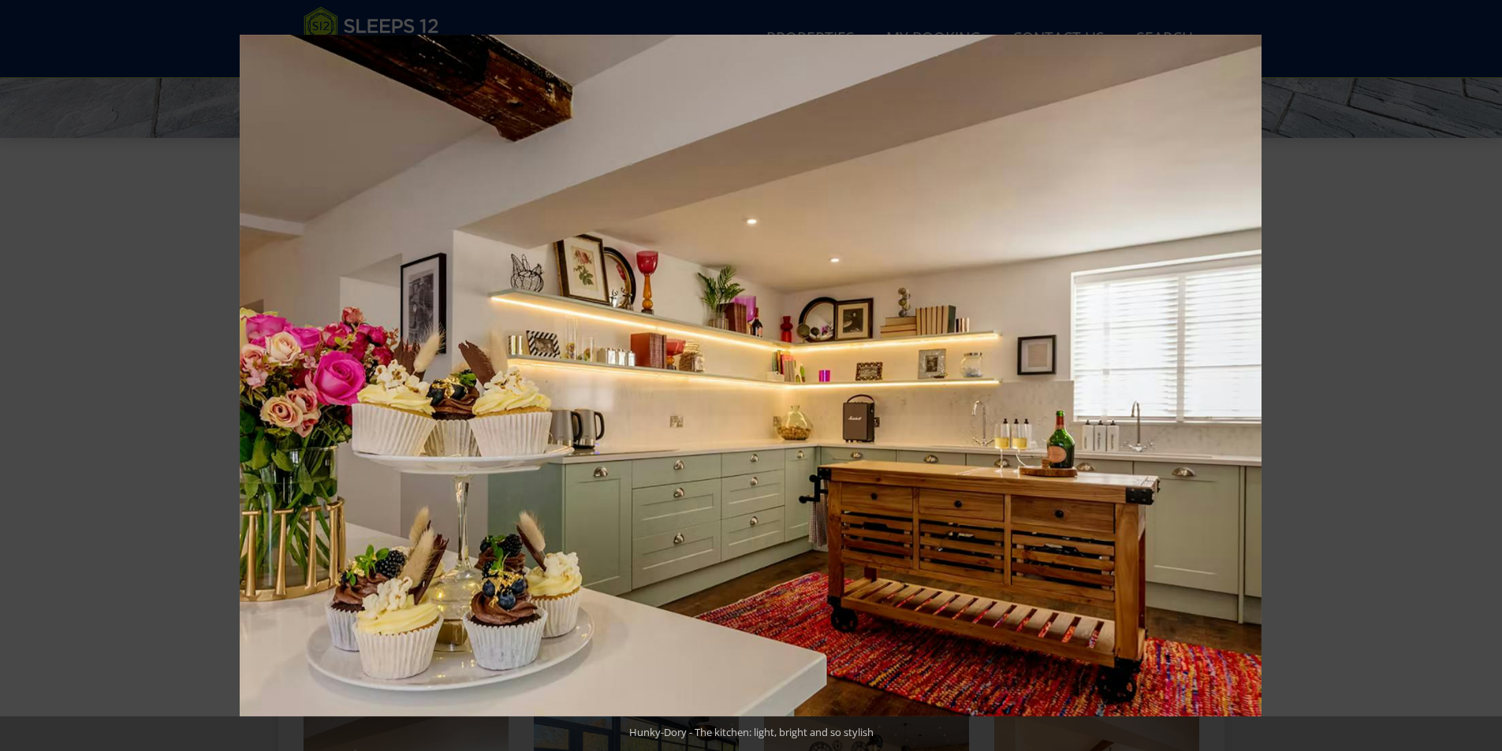
click at [1481, 381] on button at bounding box center [1474, 376] width 55 height 79
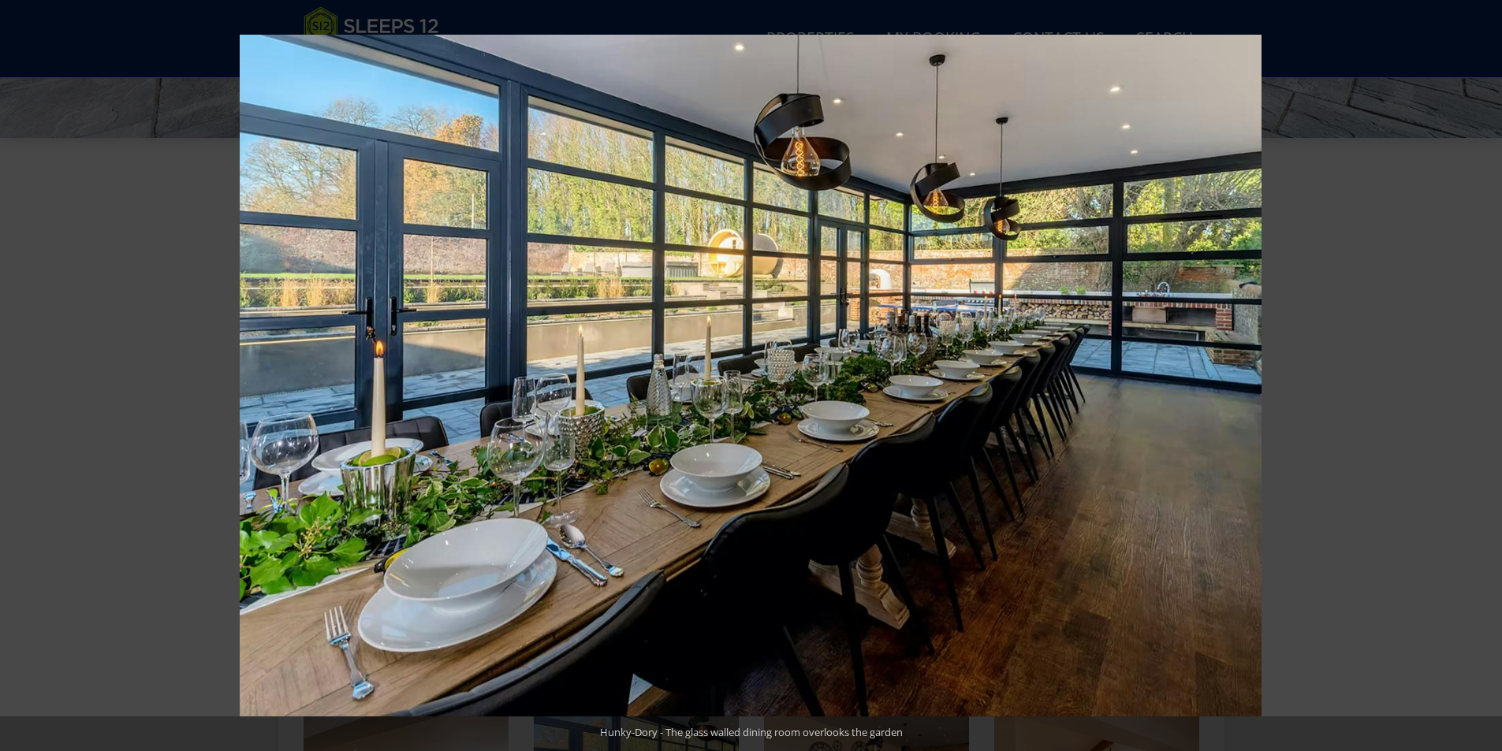
click at [1481, 381] on button at bounding box center [1474, 376] width 55 height 79
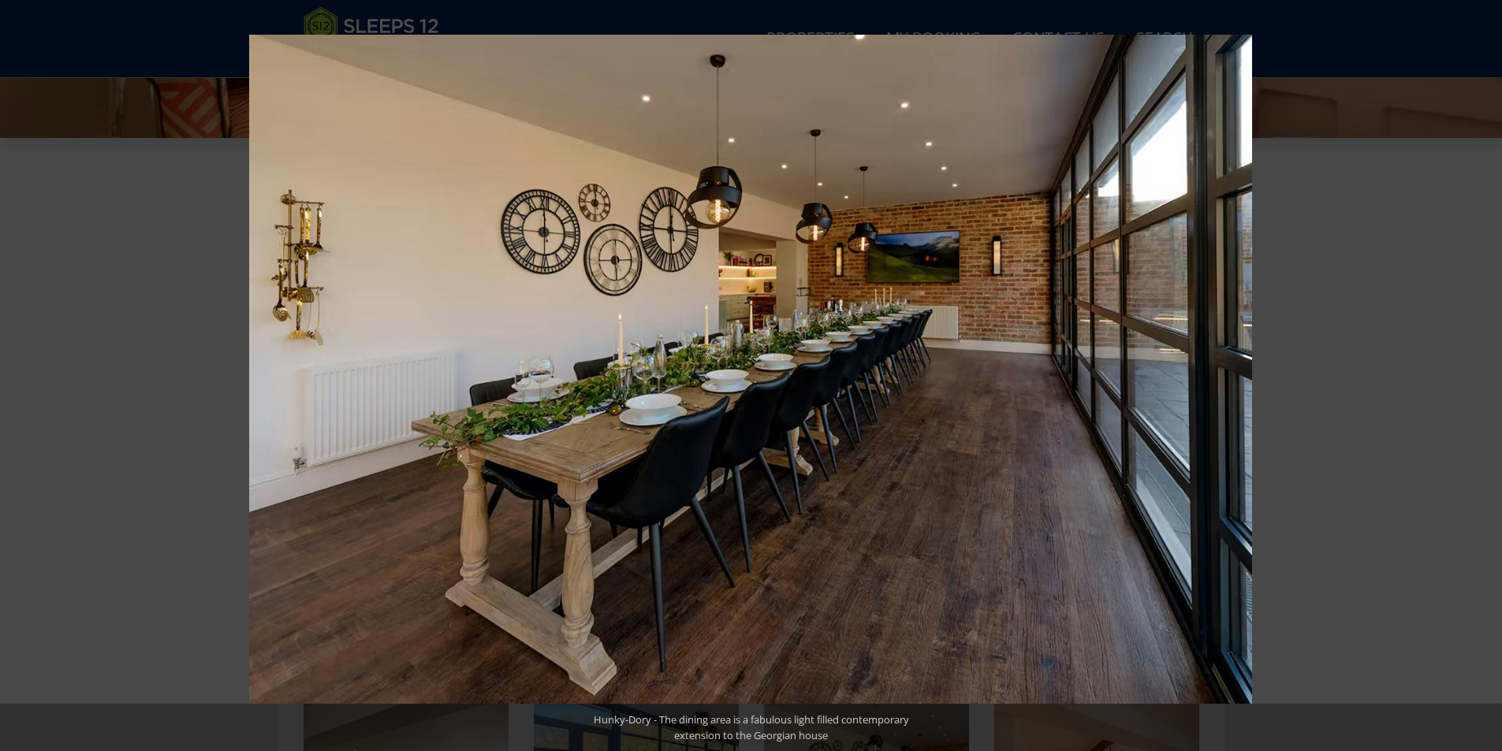
click at [1481, 381] on button at bounding box center [1474, 376] width 55 height 79
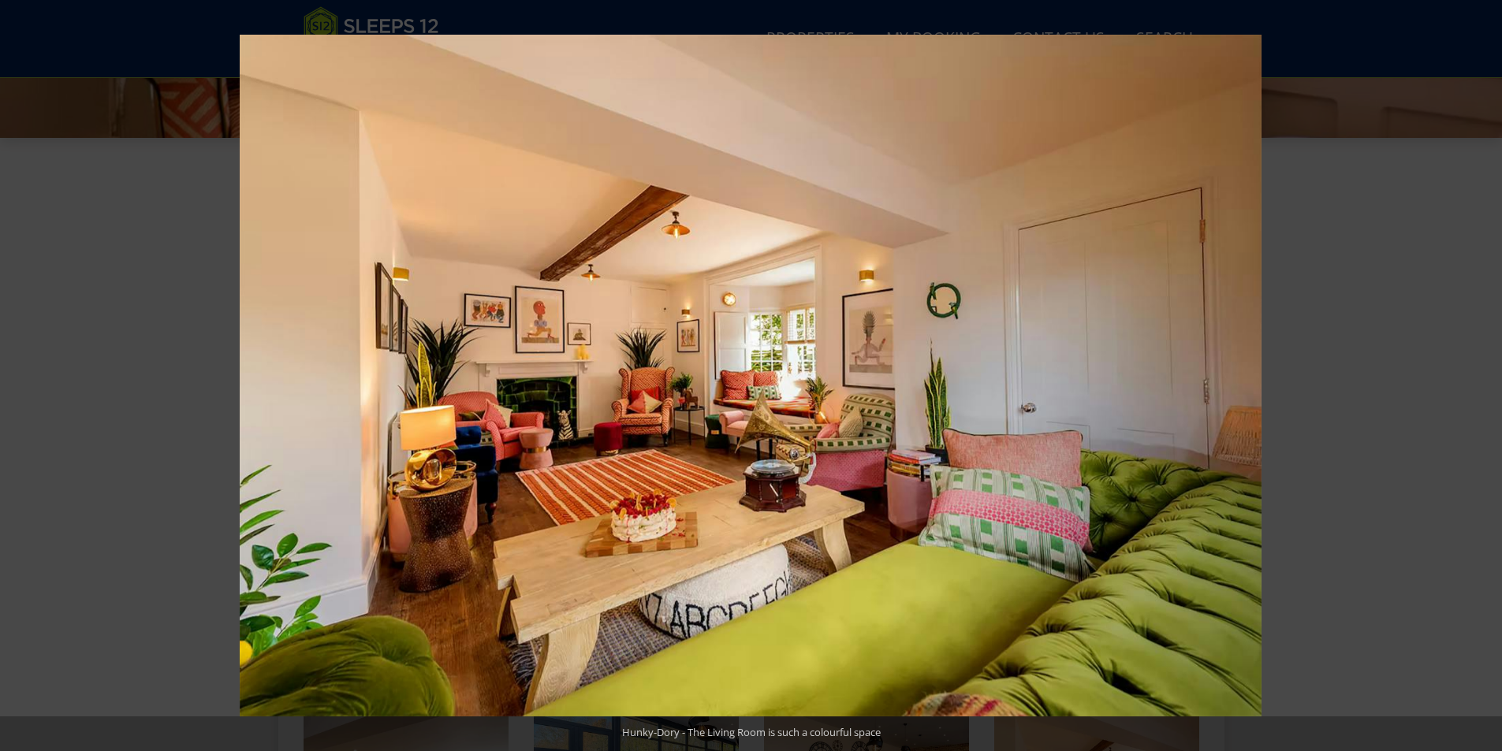
click at [1481, 381] on button at bounding box center [1474, 376] width 55 height 79
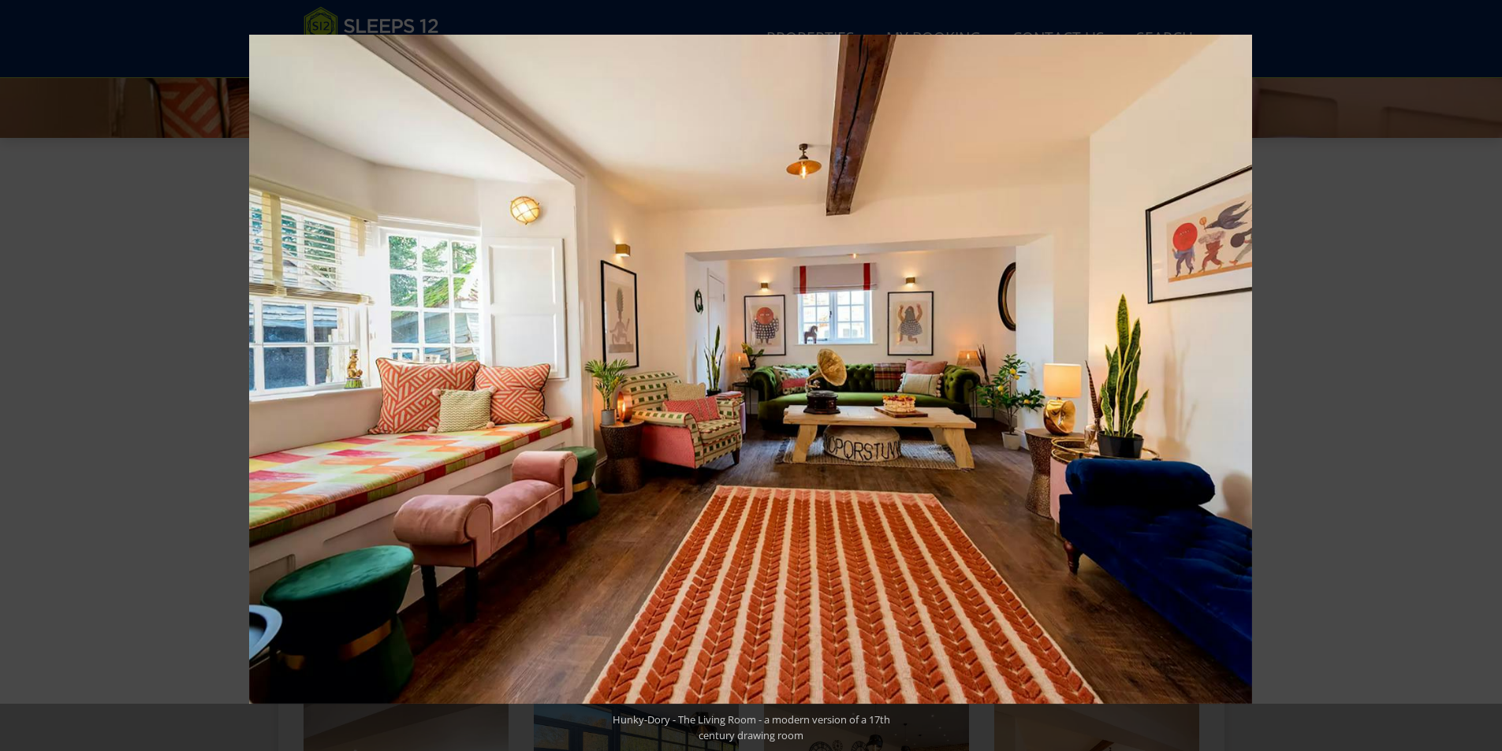
click at [1481, 381] on button at bounding box center [1474, 376] width 55 height 79
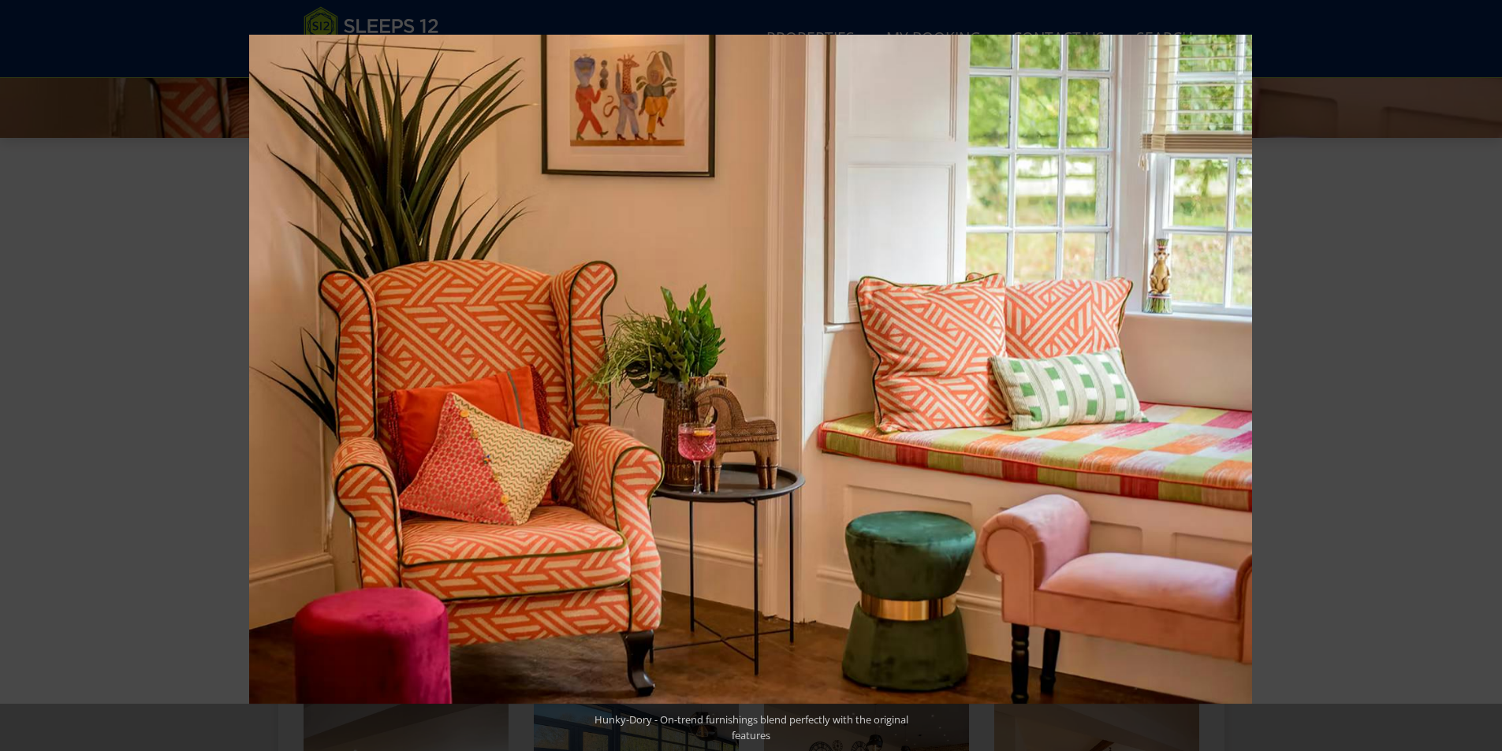
click at [1481, 381] on button at bounding box center [1474, 376] width 55 height 79
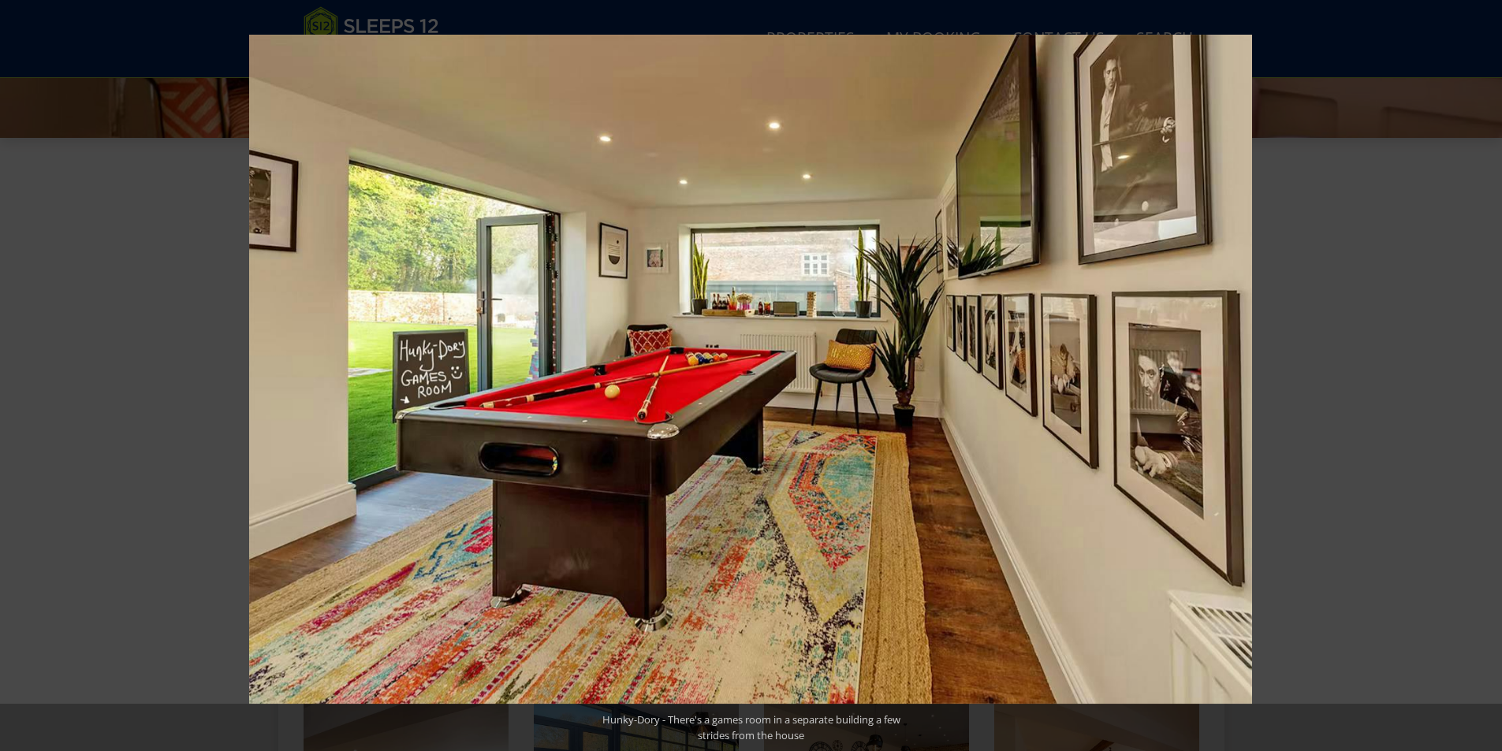
click at [1481, 381] on button at bounding box center [1474, 376] width 55 height 79
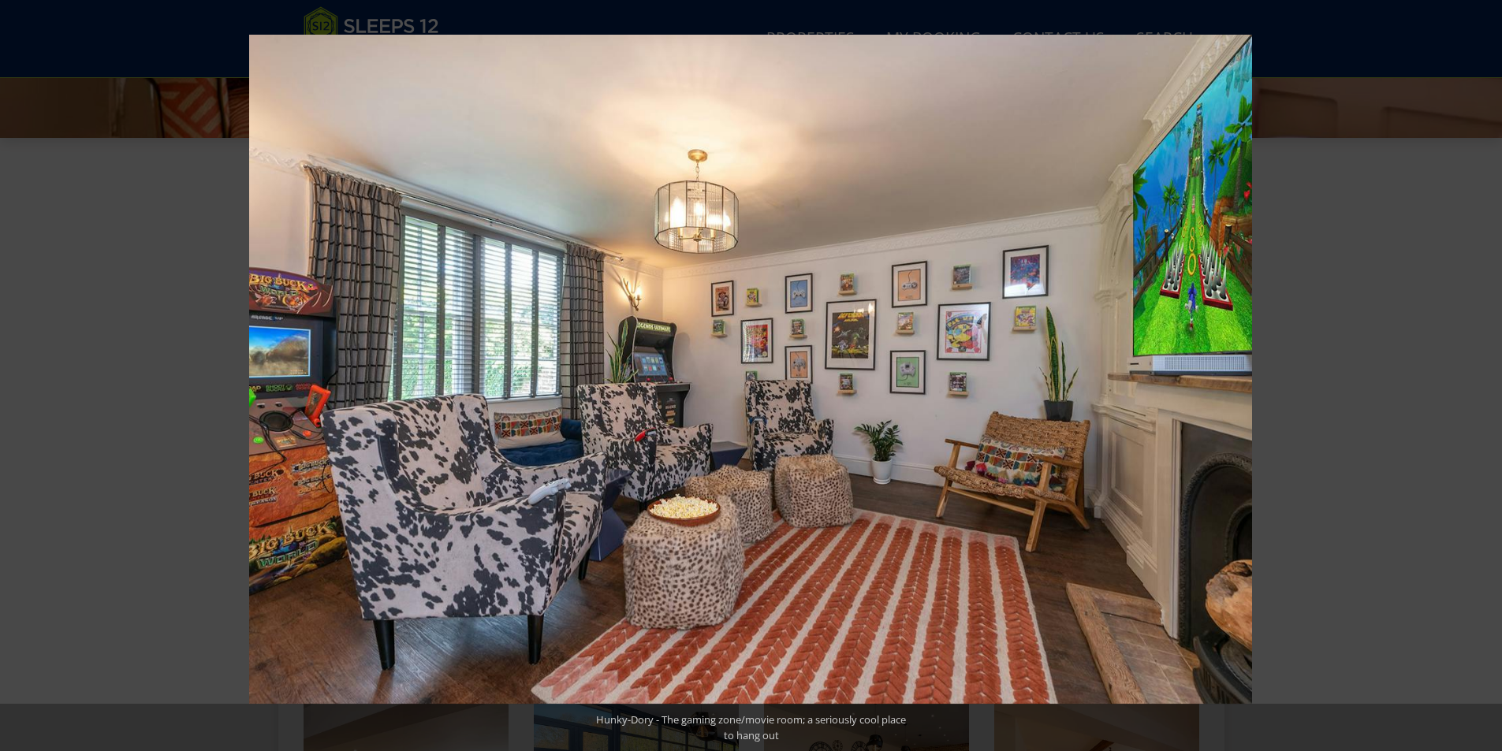
click at [1481, 381] on button at bounding box center [1474, 376] width 55 height 79
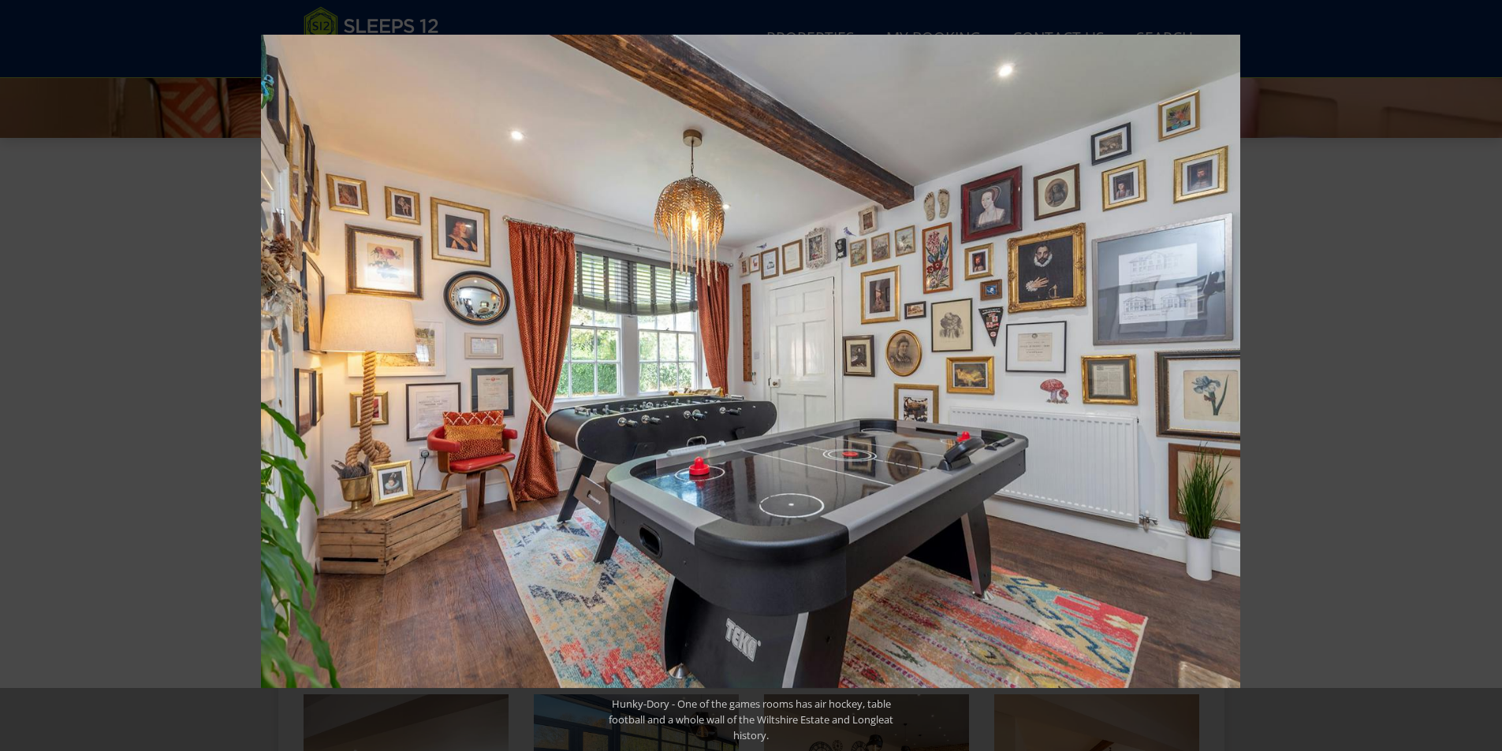
click at [1481, 381] on button at bounding box center [1474, 376] width 55 height 79
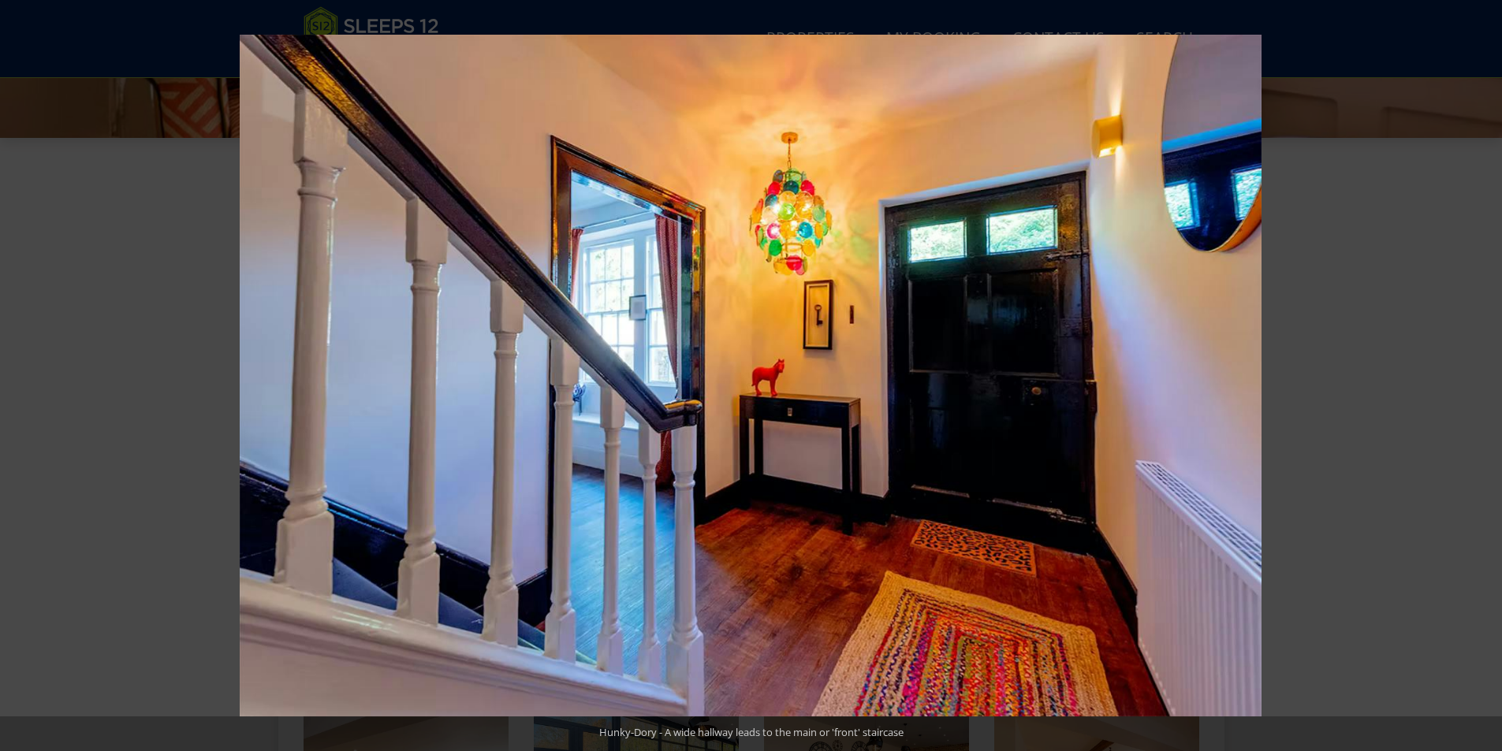
click at [1481, 381] on button at bounding box center [1474, 376] width 55 height 79
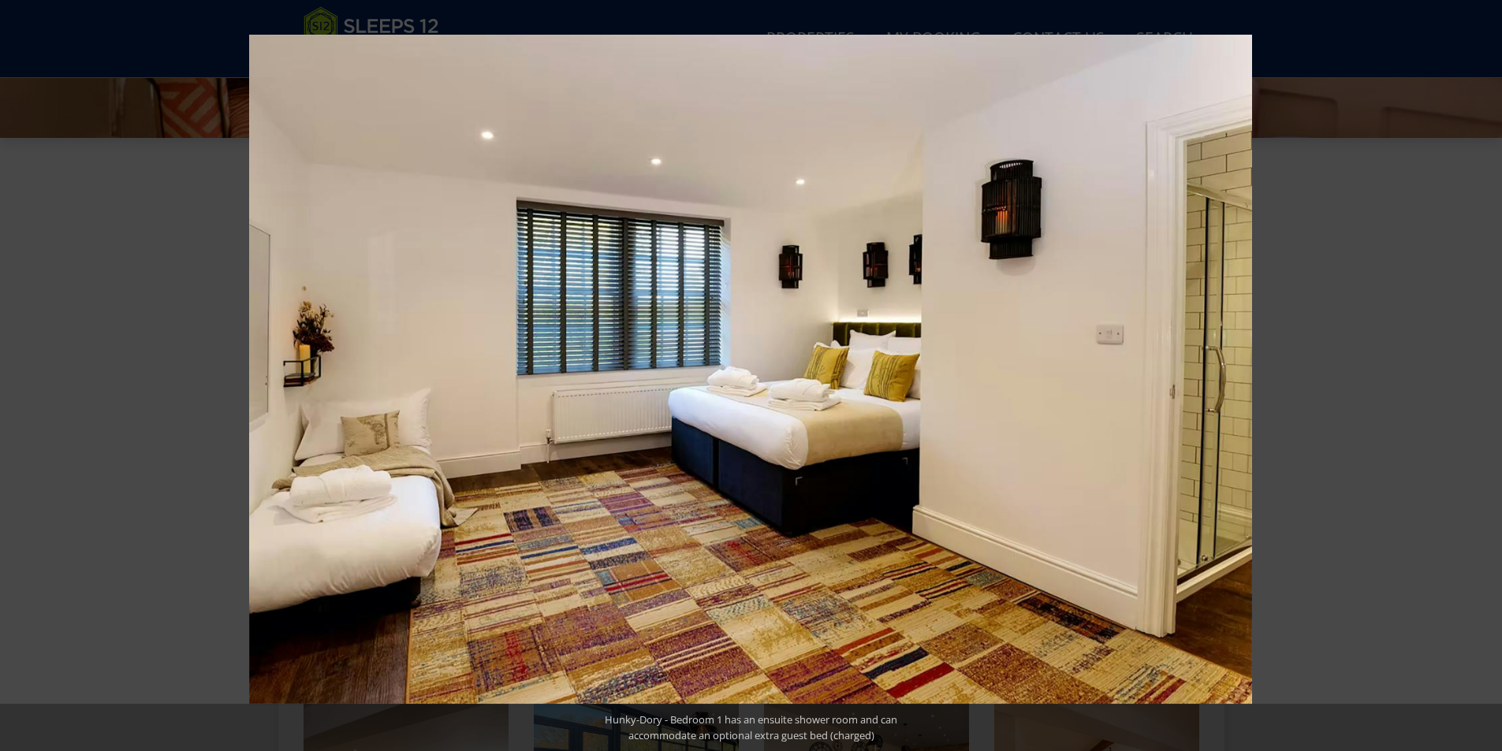
click at [1481, 381] on button at bounding box center [1474, 376] width 55 height 79
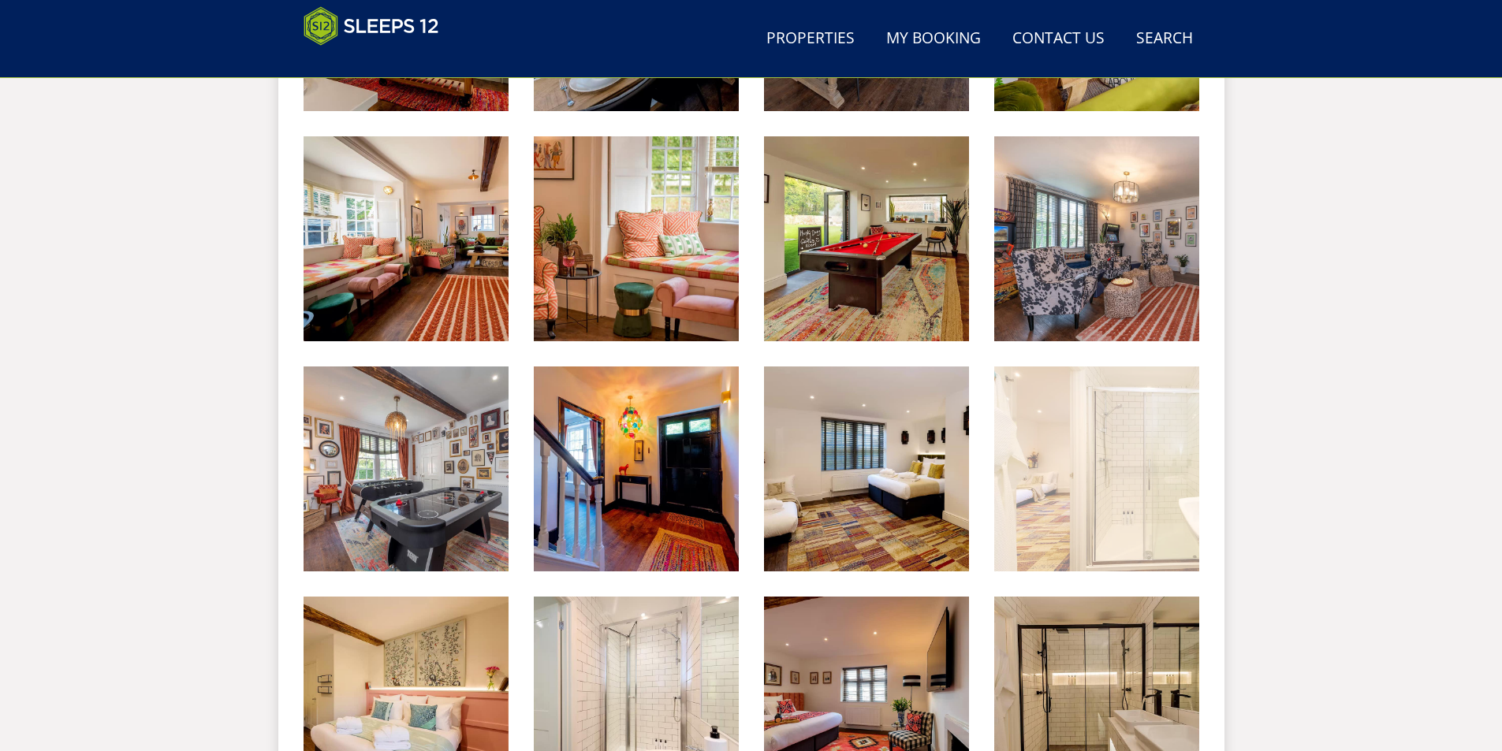
scroll to position [1788, 0]
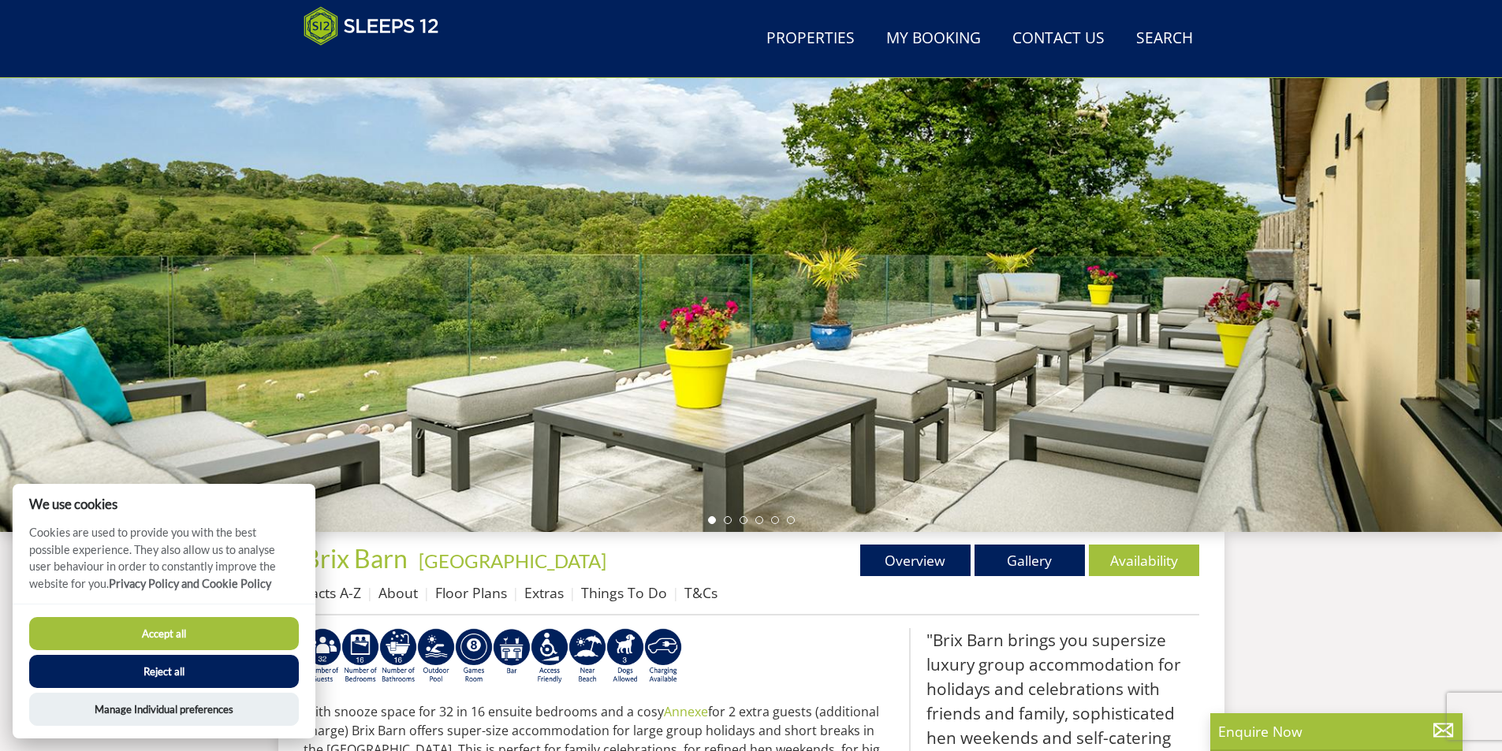
scroll to position [173, 0]
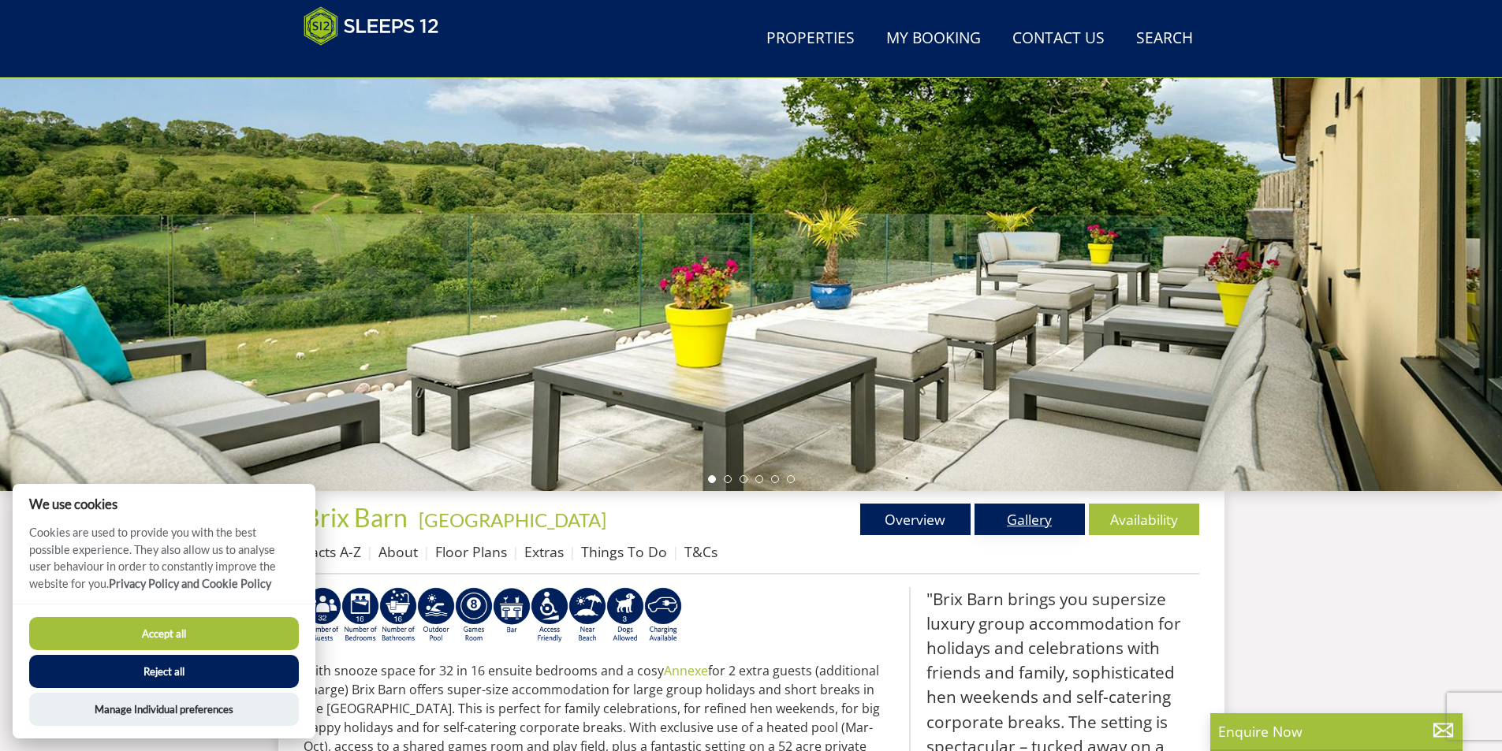
click at [994, 512] on link "Gallery" at bounding box center [1029, 520] width 110 height 32
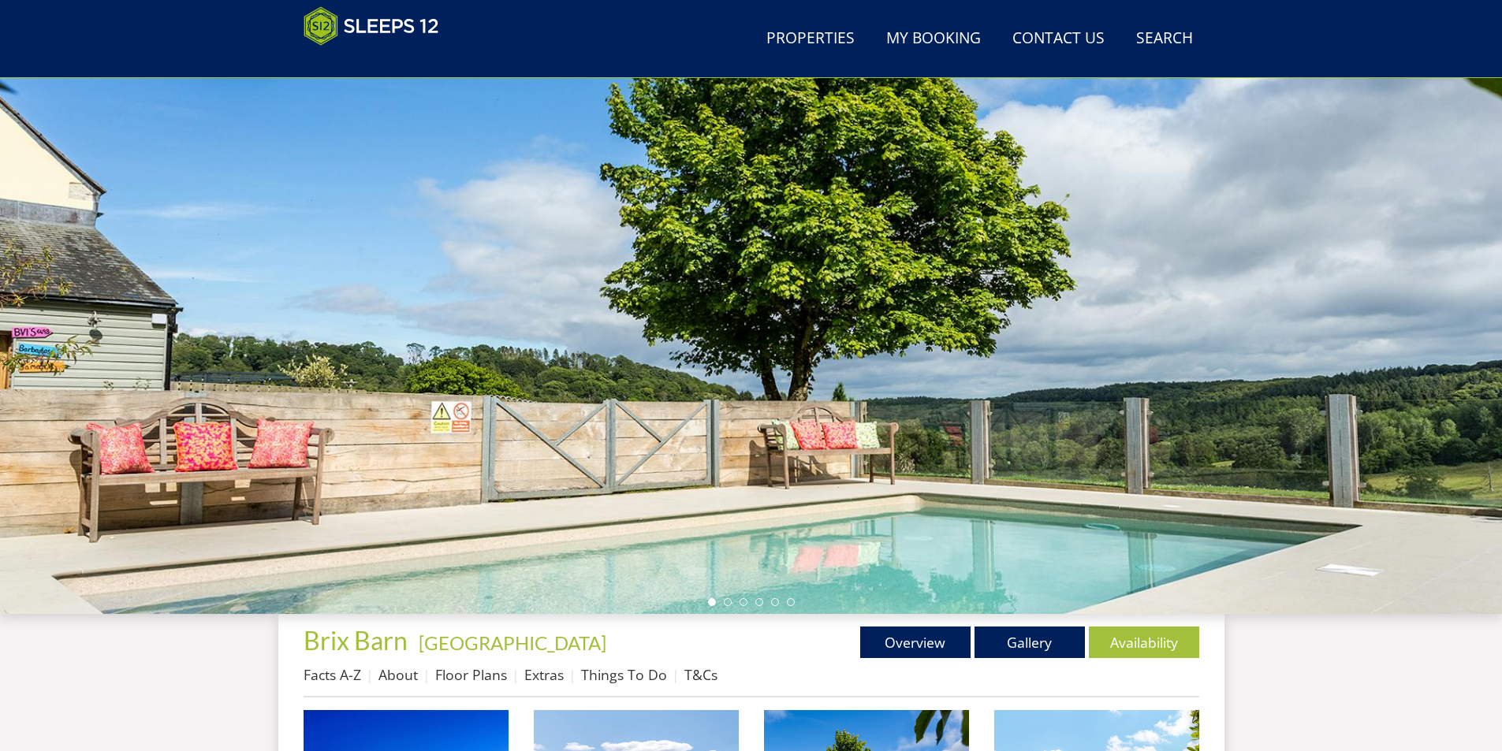
scroll to position [16, 0]
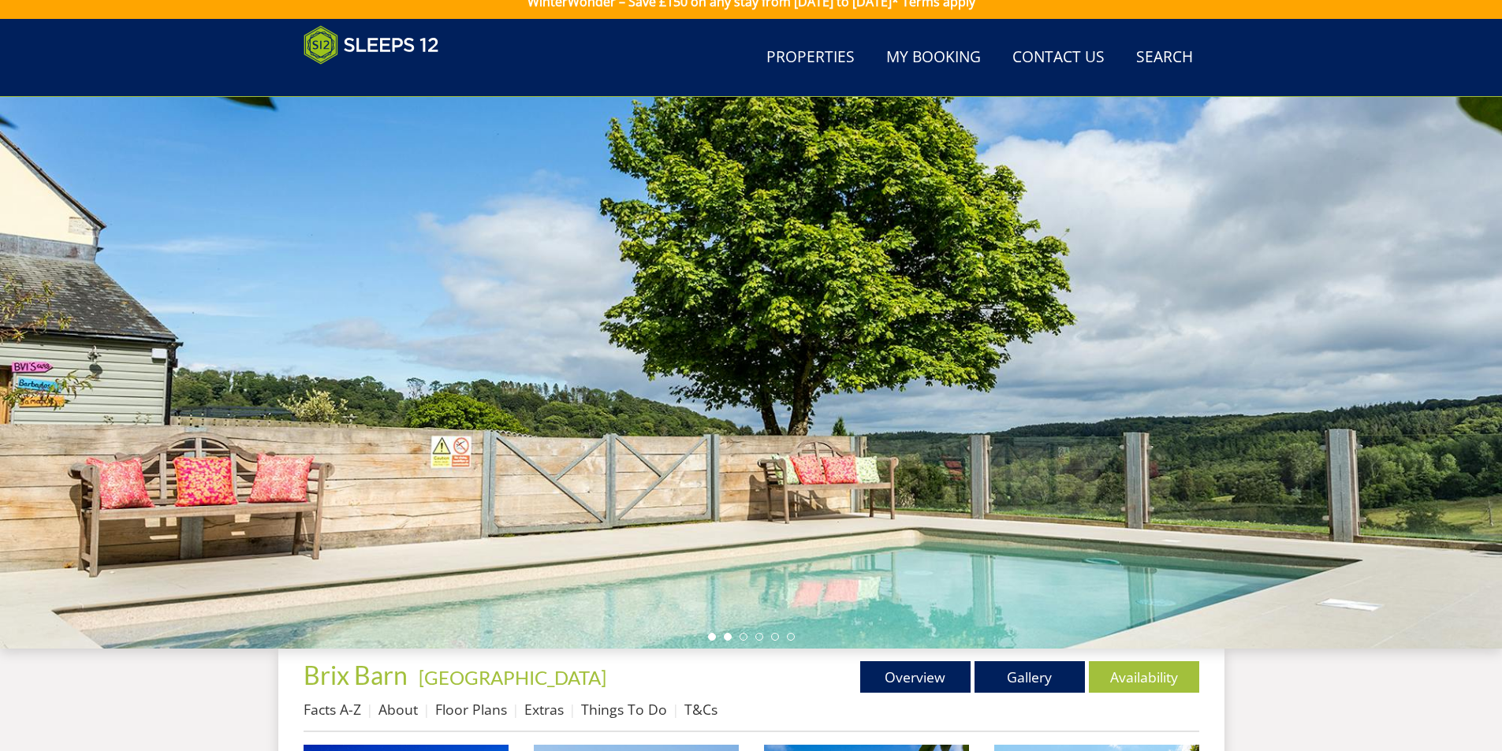
click at [724, 636] on li at bounding box center [728, 637] width 8 height 8
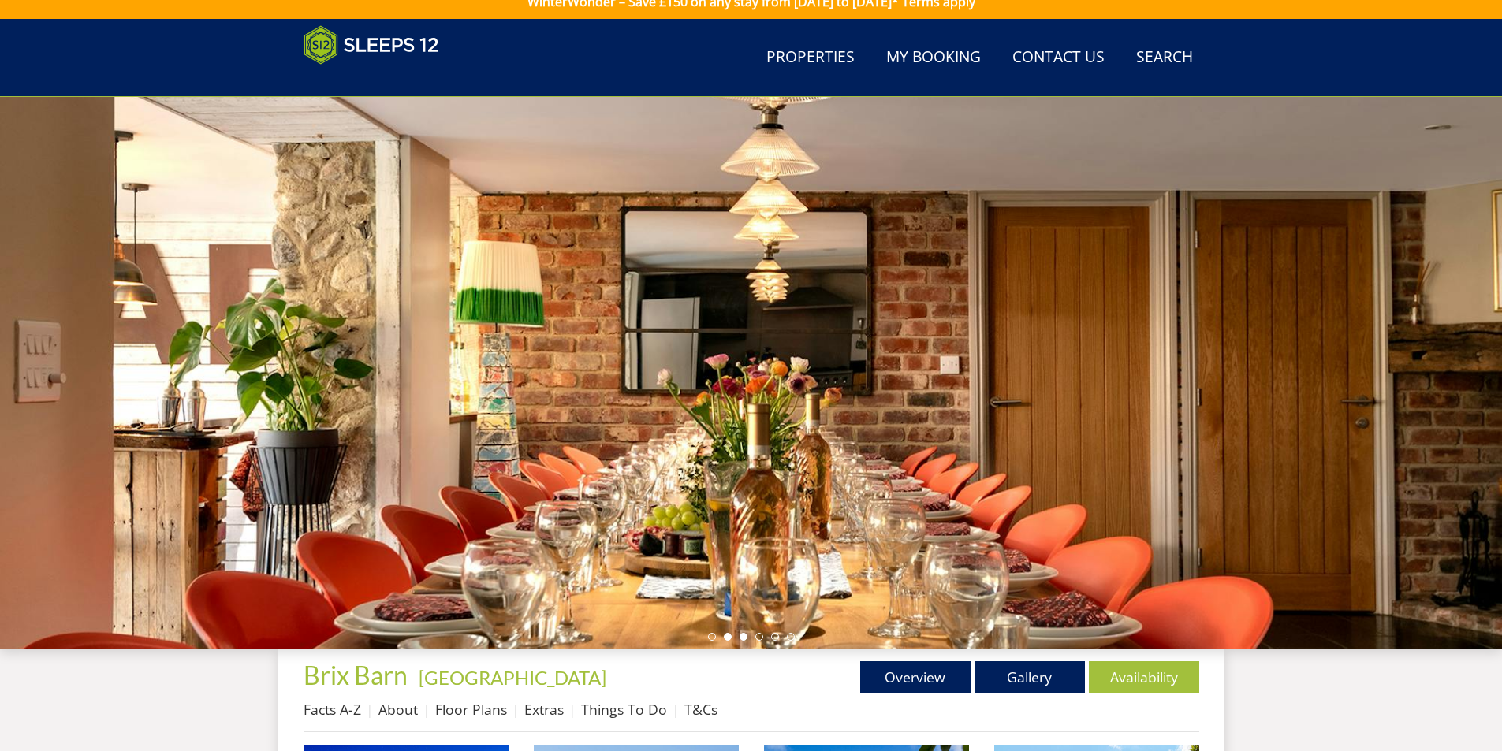
click at [743, 638] on li at bounding box center [744, 637] width 8 height 8
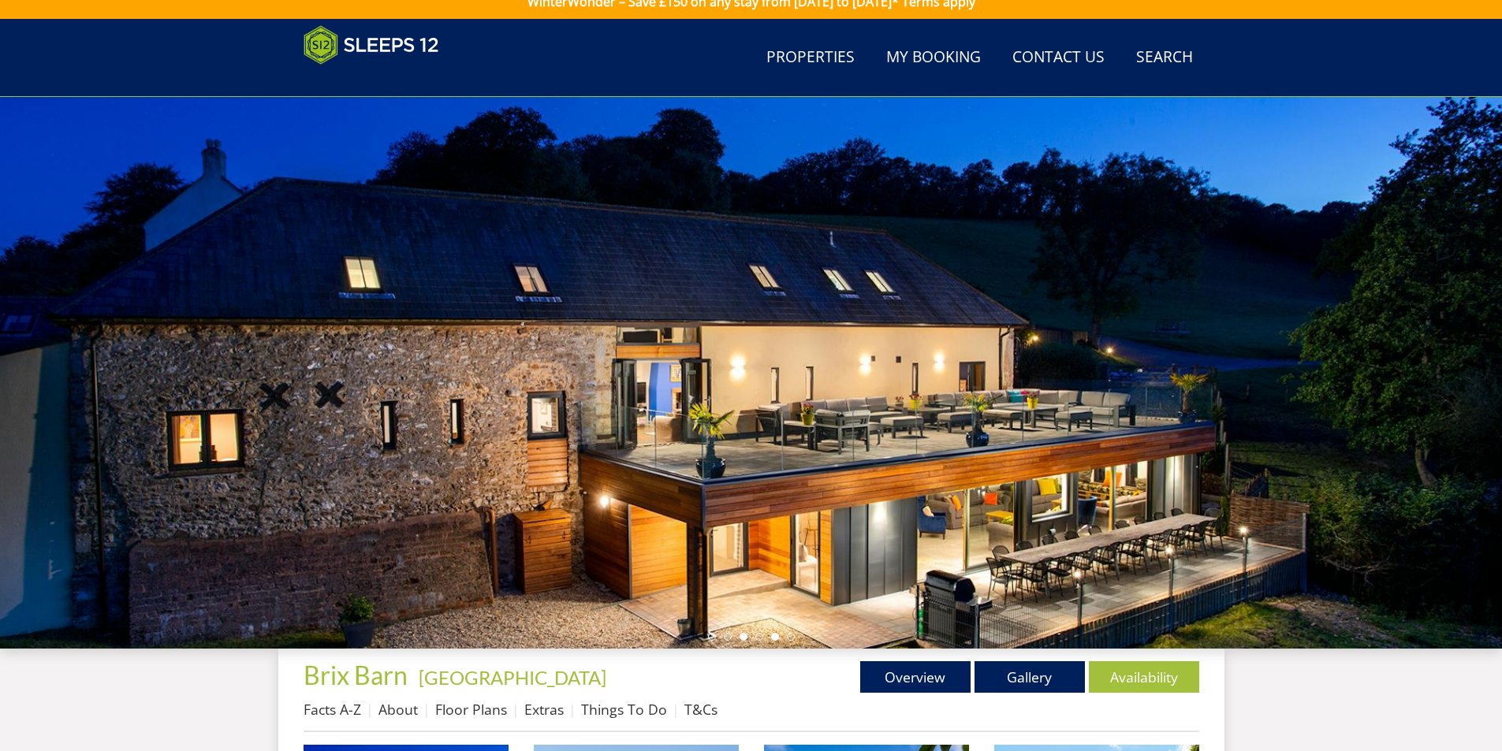
click at [775, 638] on li at bounding box center [775, 637] width 8 height 8
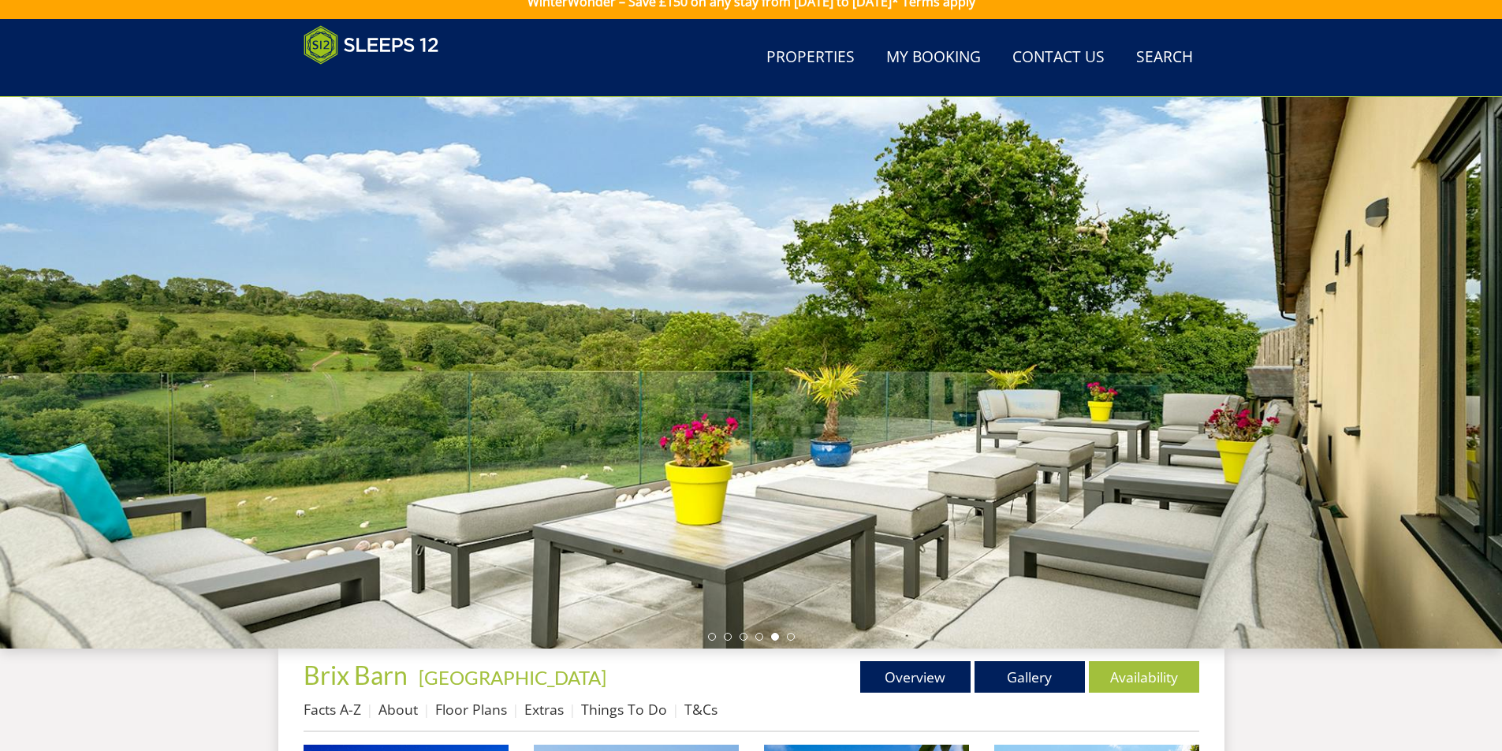
click at [796, 638] on div at bounding box center [751, 373] width 1502 height 552
click at [790, 634] on li at bounding box center [791, 637] width 8 height 8
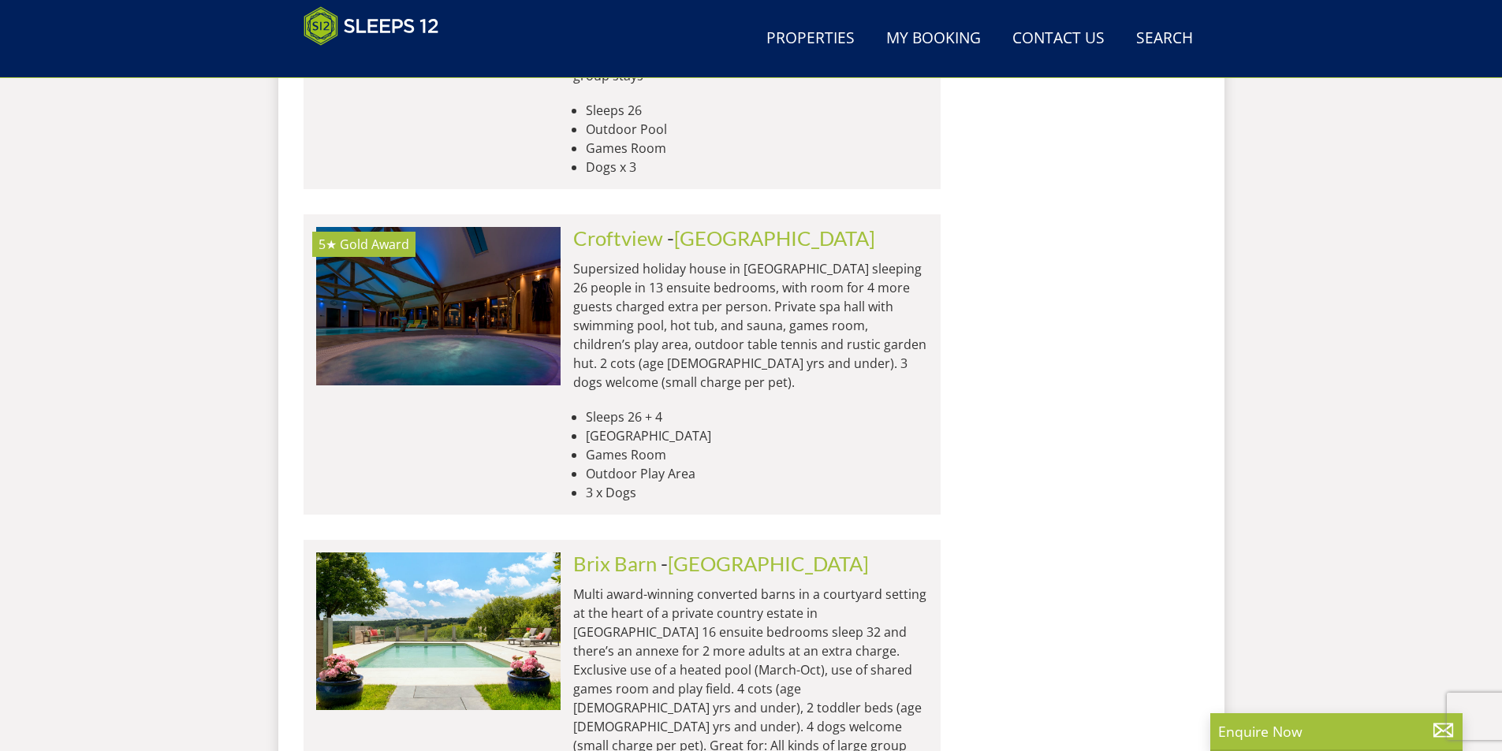
scroll to position [6007, 0]
